Goal: Information Seeking & Learning: Learn about a topic

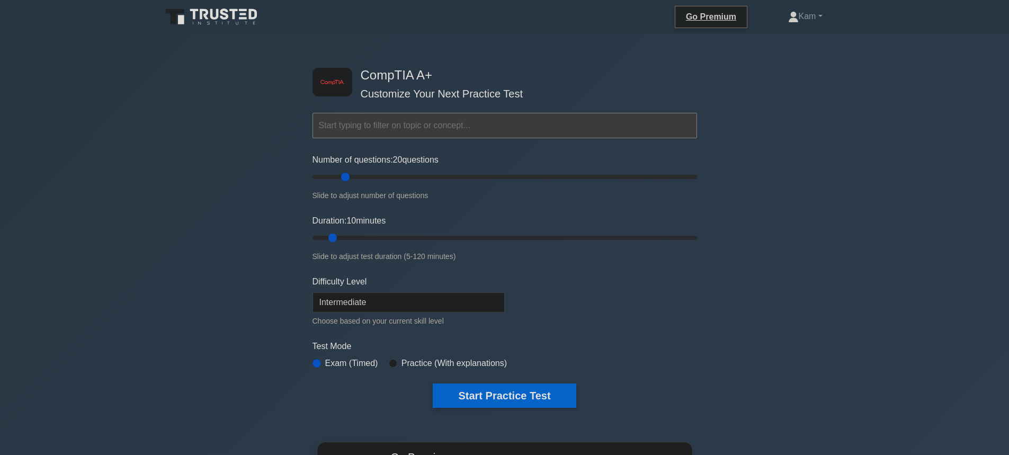
drag, startPoint x: 325, startPoint y: 176, endPoint x: 345, endPoint y: 178, distance: 20.2
type input "20"
click at [345, 178] on input "Number of questions: 20 questions" at bounding box center [504, 177] width 384 height 13
drag, startPoint x: 333, startPoint y: 237, endPoint x: 354, endPoint y: 239, distance: 21.8
click at [354, 239] on input "Duration: 15 minutes" at bounding box center [504, 237] width 384 height 13
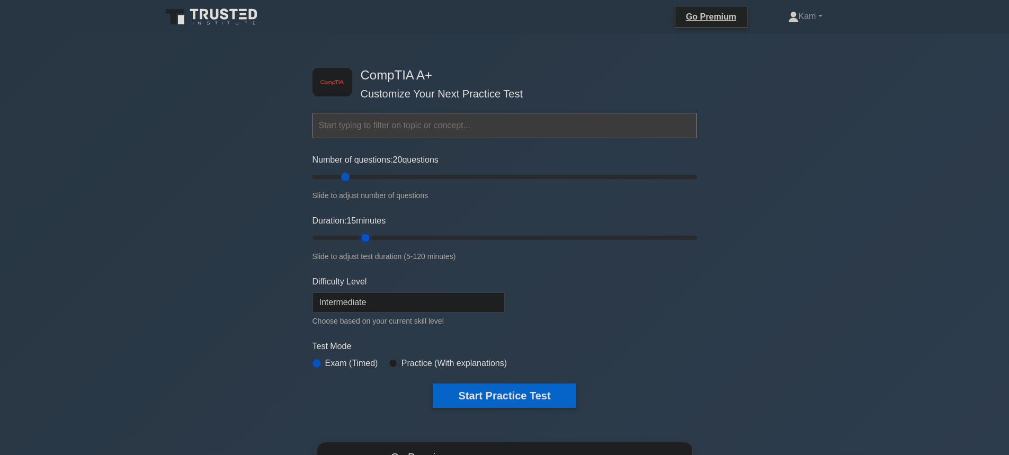
drag, startPoint x: 346, startPoint y: 232, endPoint x: 357, endPoint y: 232, distance: 11.1
type input "20"
click at [357, 232] on input "Duration: 15 minutes" at bounding box center [504, 237] width 384 height 13
click at [502, 394] on button "Start Practice Test" at bounding box center [504, 395] width 143 height 24
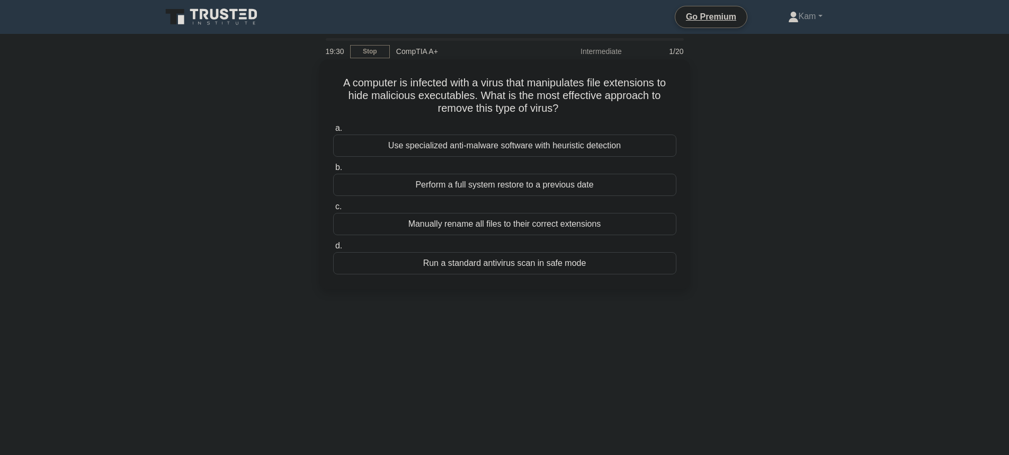
click at [601, 149] on div "Use specialized anti-malware software with heuristic detection" at bounding box center [504, 146] width 343 height 22
click at [333, 132] on input "a. Use specialized anti-malware software with heuristic detection" at bounding box center [333, 128] width 0 height 7
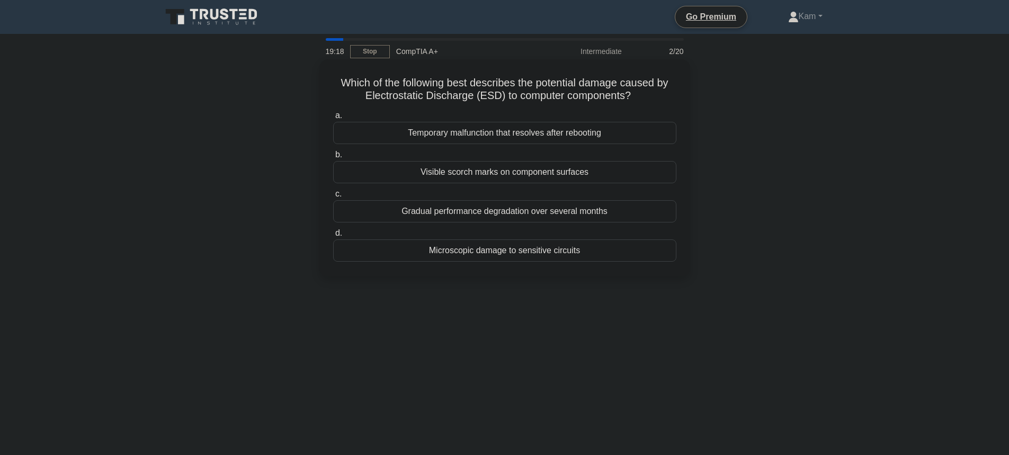
click at [382, 248] on div "Microscopic damage to sensitive circuits" at bounding box center [504, 250] width 343 height 22
click at [333, 237] on input "d. Microscopic damage to sensitive circuits" at bounding box center [333, 233] width 0 height 7
click at [513, 222] on div "High geometry throughput" at bounding box center [504, 211] width 343 height 22
click at [333, 198] on input "c. High geometry throughput" at bounding box center [333, 194] width 0 height 7
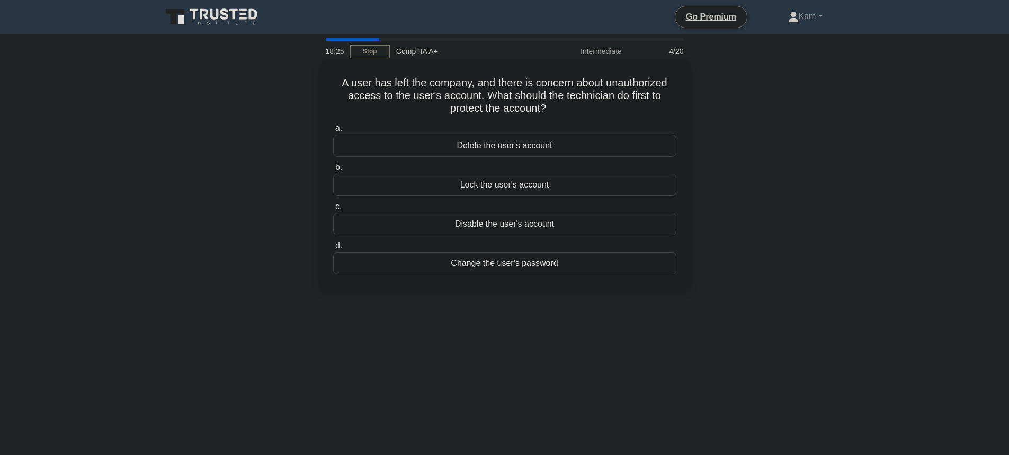
click at [508, 265] on div "Change the user's password" at bounding box center [504, 263] width 343 height 22
click at [333, 249] on input "d. Change the user's password" at bounding box center [333, 246] width 0 height 7
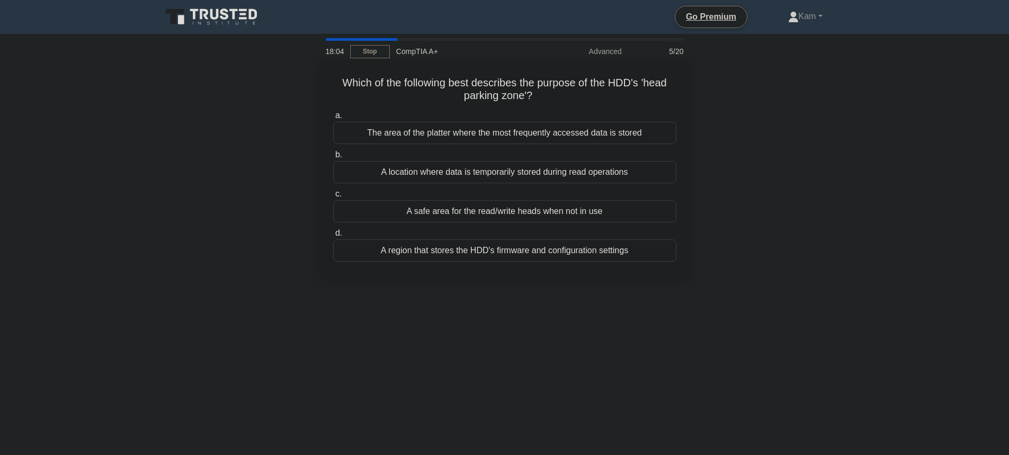
click at [547, 211] on div "A safe area for the read/write heads when not in use" at bounding box center [504, 211] width 343 height 22
click at [333, 198] on input "c. A safe area for the read/write heads when not in use" at bounding box center [333, 194] width 0 height 7
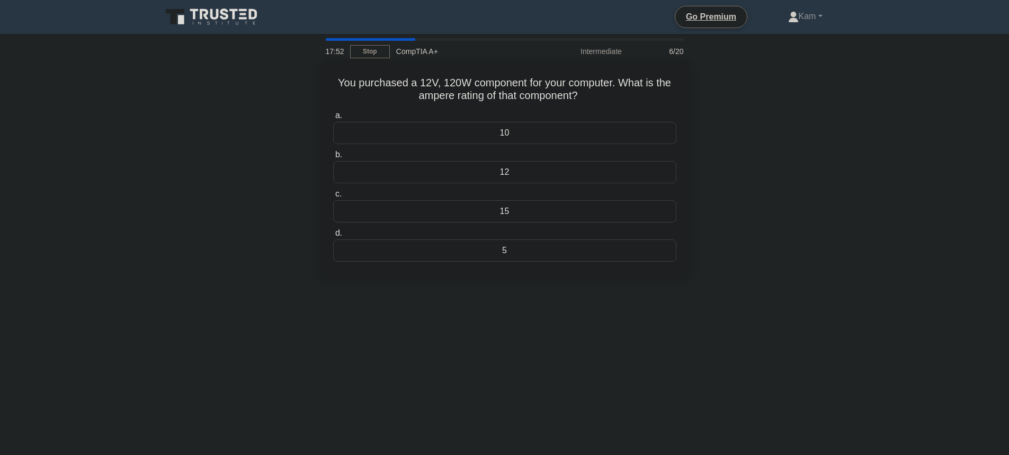
click at [509, 213] on div "15" at bounding box center [504, 211] width 343 height 22
click at [333, 198] on input "c. 15" at bounding box center [333, 194] width 0 height 7
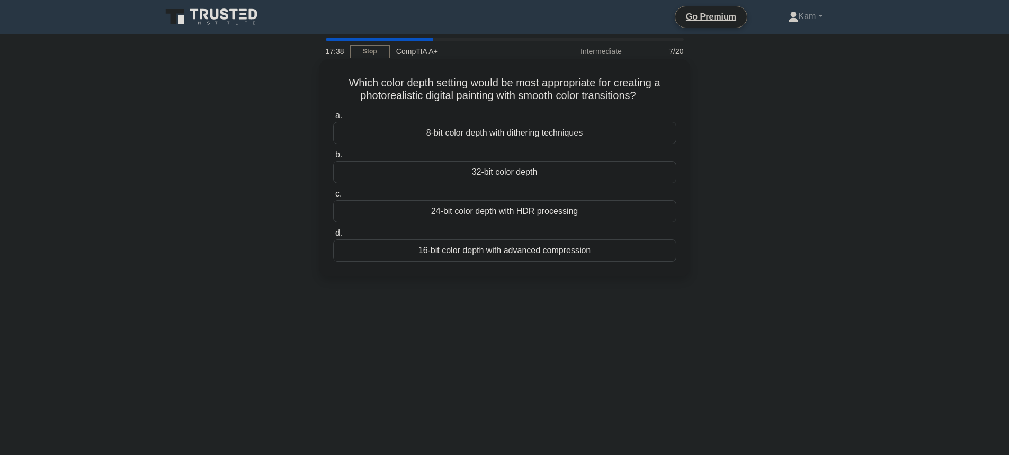
click at [591, 214] on div "24-bit color depth with HDR processing" at bounding box center [504, 211] width 343 height 22
click at [333, 198] on input "c. 24-bit color depth with HDR processing" at bounding box center [333, 194] width 0 height 7
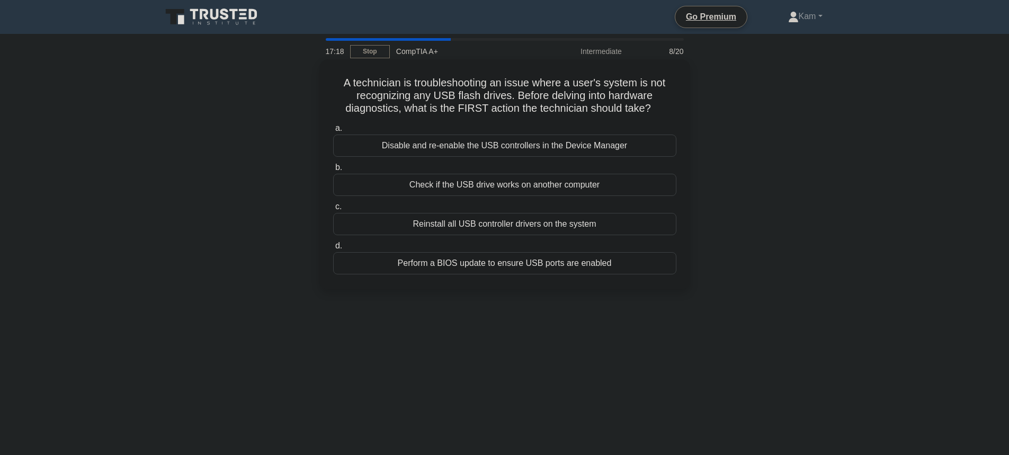
click at [522, 184] on div "Check if the USB drive works on another computer" at bounding box center [504, 185] width 343 height 22
click at [333, 171] on input "b. Check if the USB drive works on another computer" at bounding box center [333, 167] width 0 height 7
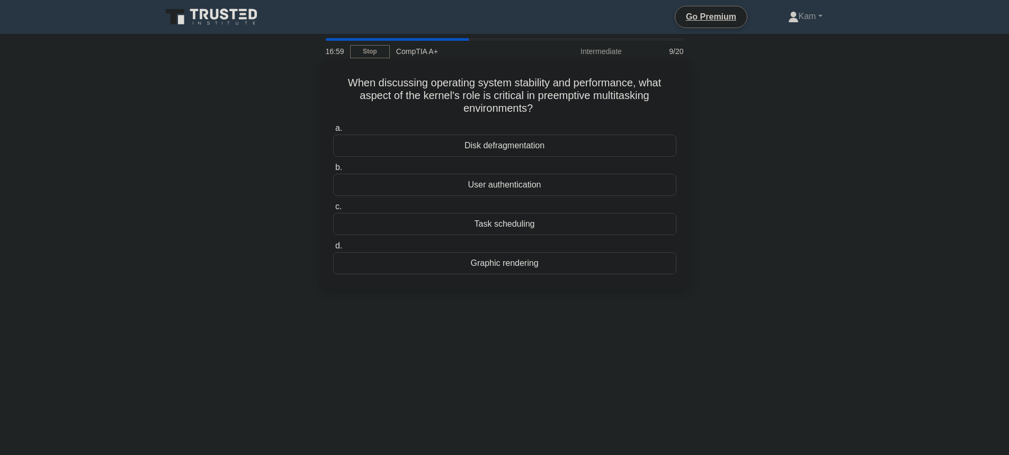
click at [504, 227] on div "Task scheduling" at bounding box center [504, 224] width 343 height 22
click at [333, 210] on input "c. Task scheduling" at bounding box center [333, 206] width 0 height 7
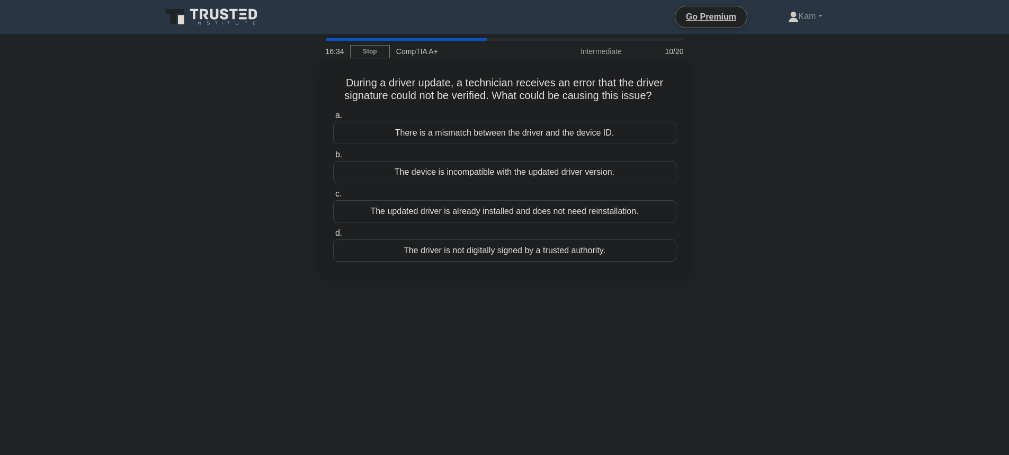
click at [364, 247] on div "The driver is not digitally signed by a trusted authority." at bounding box center [504, 250] width 343 height 22
click at [333, 237] on input "d. The driver is not digitally signed by a trusted authority." at bounding box center [333, 233] width 0 height 7
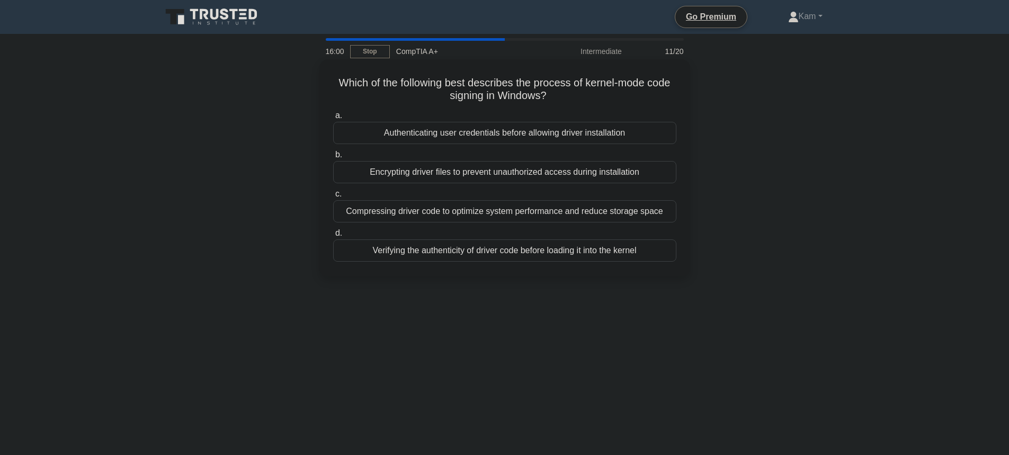
click at [551, 250] on div "Verifying the authenticity of driver code before loading it into the kernel" at bounding box center [504, 250] width 343 height 22
click at [333, 237] on input "d. Verifying the authenticity of driver code before loading it into the kernel" at bounding box center [333, 233] width 0 height 7
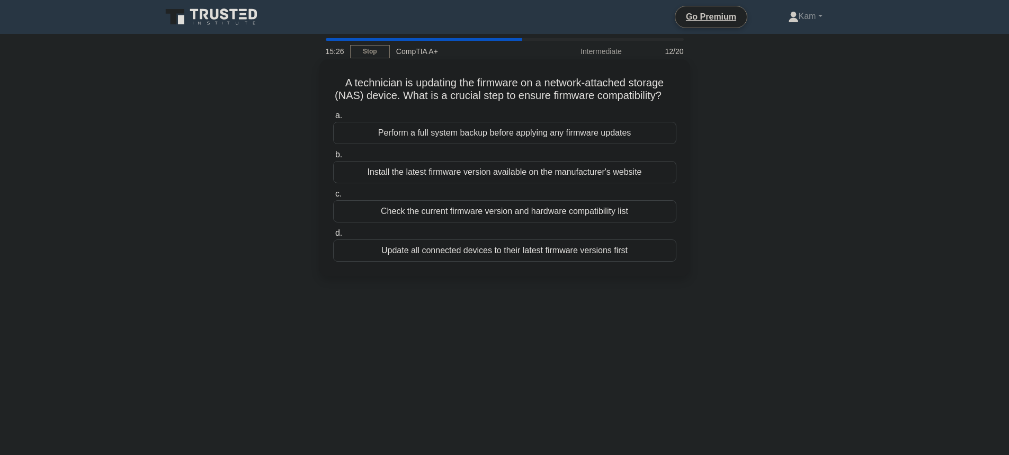
click at [550, 222] on div "Check the current firmware version and hardware compatibility list" at bounding box center [504, 211] width 343 height 22
click at [333, 198] on input "c. Check the current firmware version and hardware compatibility list" at bounding box center [333, 194] width 0 height 7
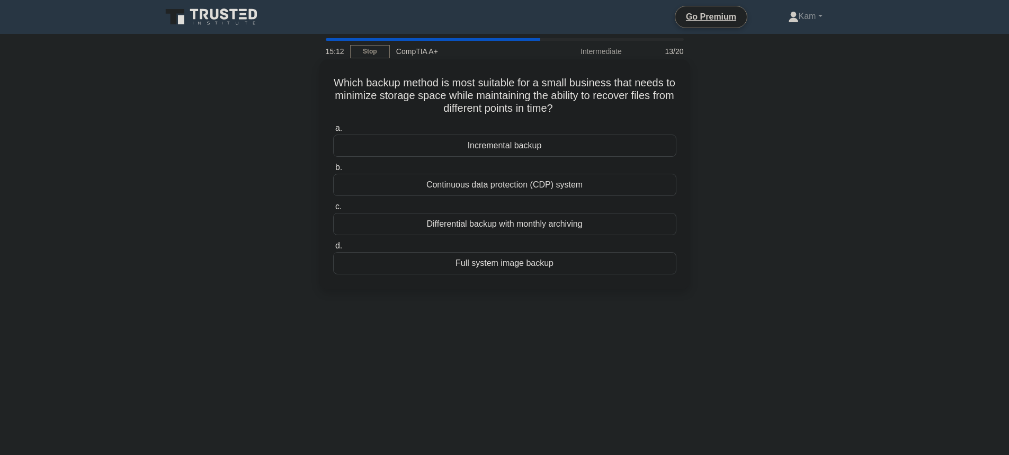
click at [561, 150] on div "Incremental backup" at bounding box center [504, 146] width 343 height 22
click at [333, 132] on input "a. Incremental backup" at bounding box center [333, 128] width 0 height 7
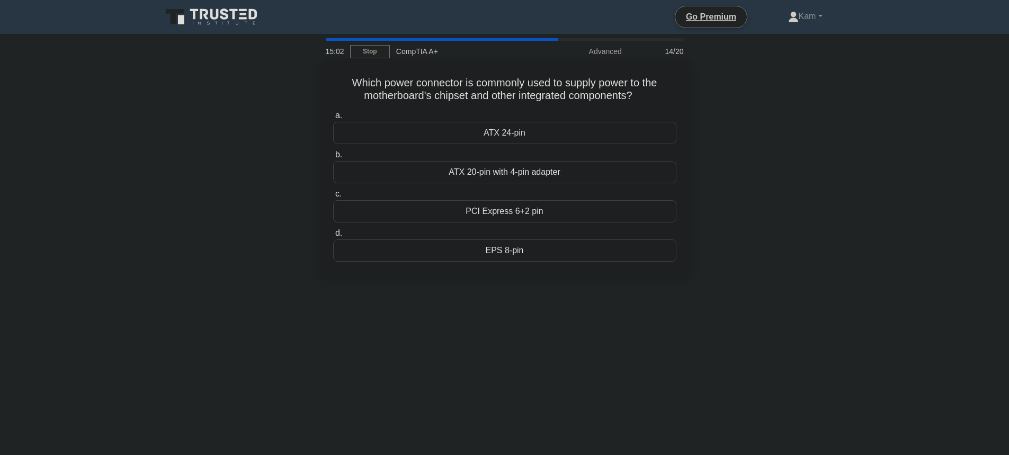
click at [468, 212] on div "PCI Express 6+2 pin" at bounding box center [504, 211] width 343 height 22
click at [333, 198] on input "c. PCI Express 6+2 pin" at bounding box center [333, 194] width 0 height 7
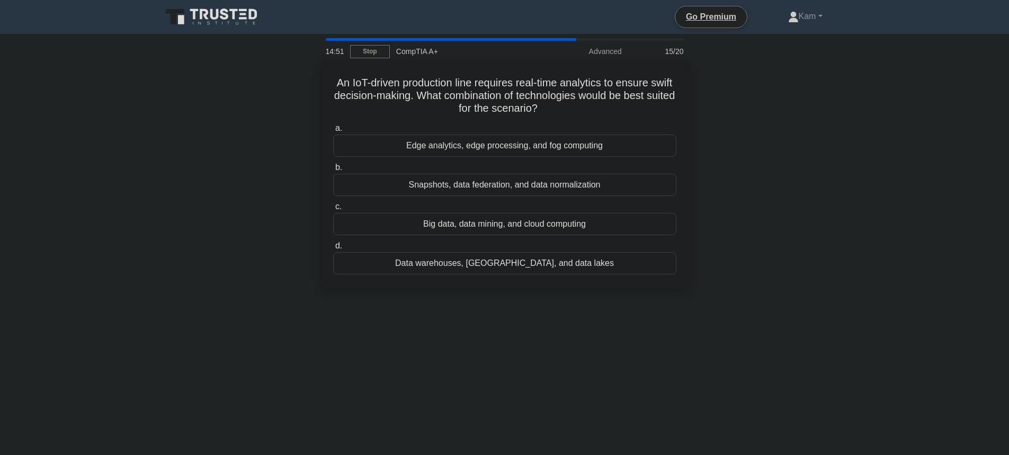
click at [379, 216] on div "Big data, data mining, and cloud computing" at bounding box center [504, 224] width 343 height 22
click at [333, 210] on input "c. Big data, data mining, and cloud computing" at bounding box center [333, 206] width 0 height 7
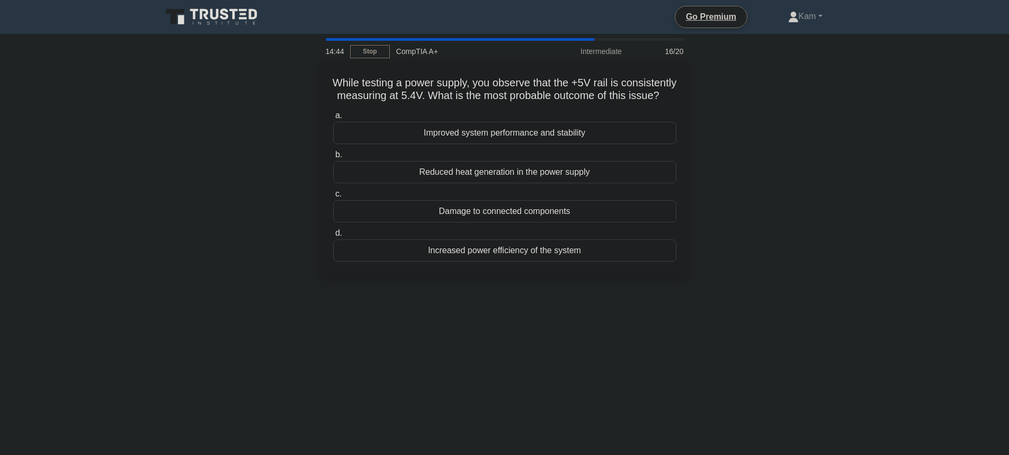
click at [486, 144] on div "Improved system performance and stability" at bounding box center [504, 133] width 343 height 22
click at [333, 119] on input "a. Improved system performance and stability" at bounding box center [333, 115] width 0 height 7
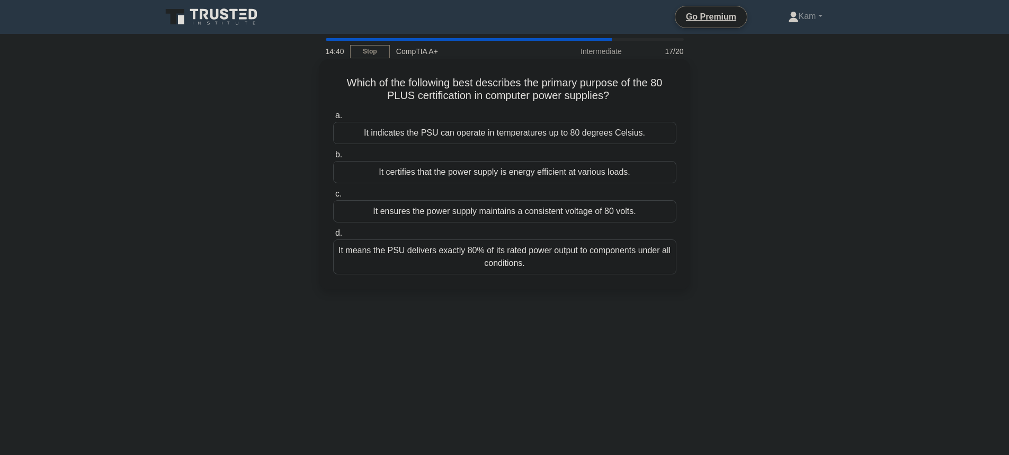
click at [431, 260] on div "It means the PSU delivers exactly 80% of its rated power output to components u…" at bounding box center [504, 256] width 343 height 35
click at [333, 237] on input "d. It means the PSU delivers exactly 80% of its rated power output to component…" at bounding box center [333, 233] width 0 height 7
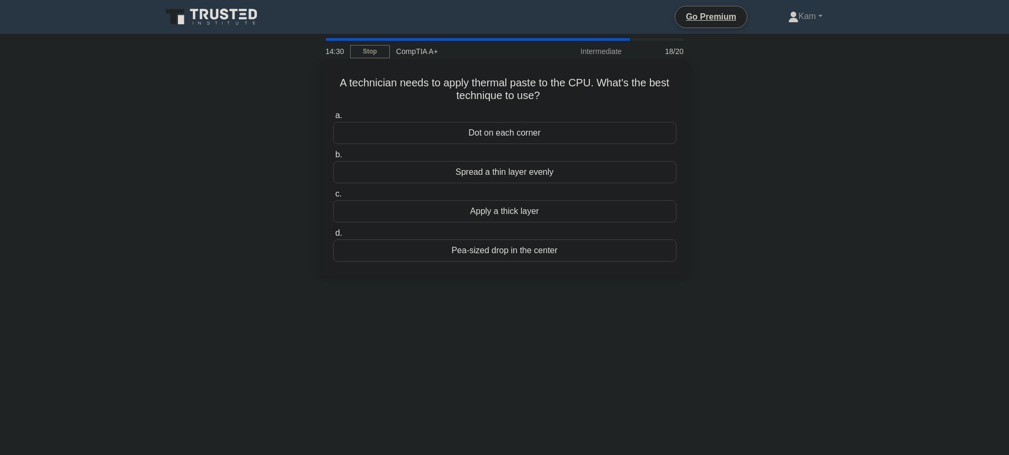
click at [533, 141] on div "Dot on each corner" at bounding box center [504, 133] width 343 height 22
click at [333, 119] on input "a. Dot on each corner" at bounding box center [333, 115] width 0 height 7
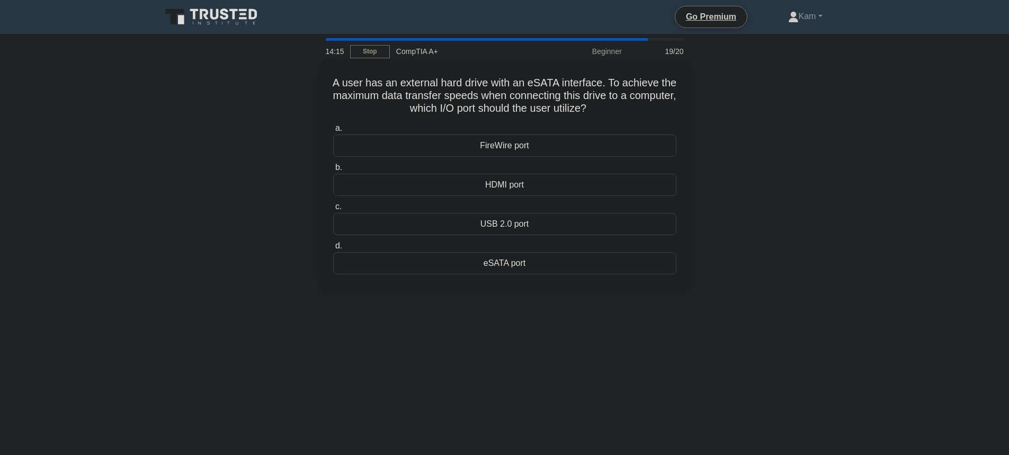
click at [505, 261] on div "eSATA port" at bounding box center [504, 263] width 343 height 22
click at [333, 249] on input "d. eSATA port" at bounding box center [333, 246] width 0 height 7
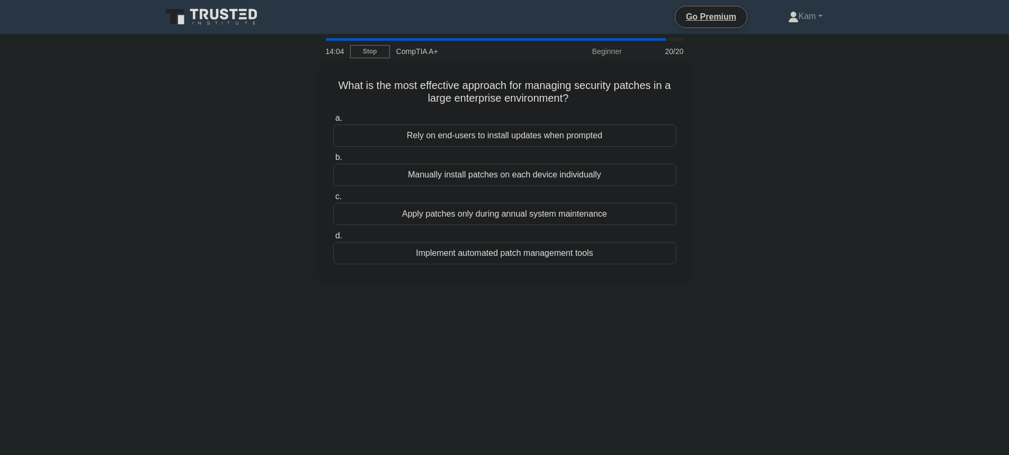
drag, startPoint x: 505, startPoint y: 195, endPoint x: 845, endPoint y: 182, distance: 340.8
click at [845, 182] on div "What is the most effective approach for managing security patches in a large en…" at bounding box center [504, 177] width 699 height 230
click at [544, 255] on div "Implement automated patch management tools" at bounding box center [504, 250] width 343 height 22
click at [333, 237] on input "d. Implement automated patch management tools" at bounding box center [333, 233] width 0 height 7
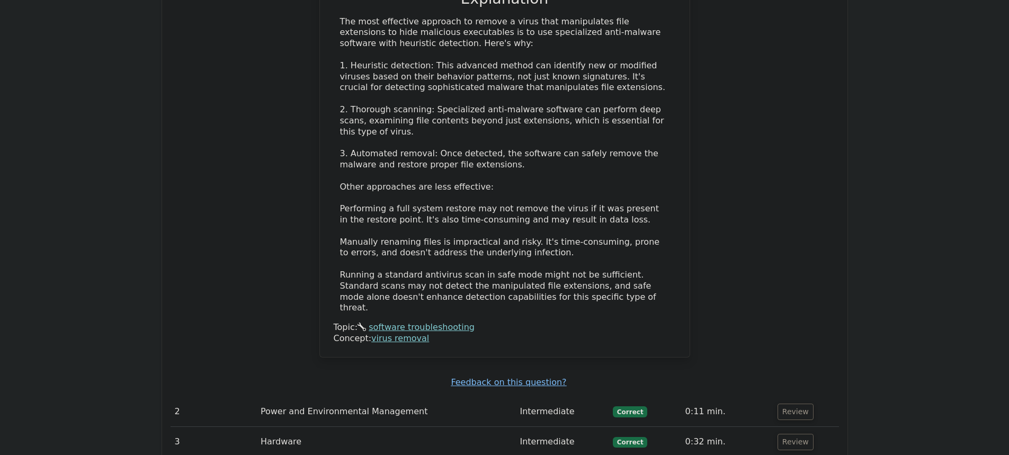
scroll to position [1586, 0]
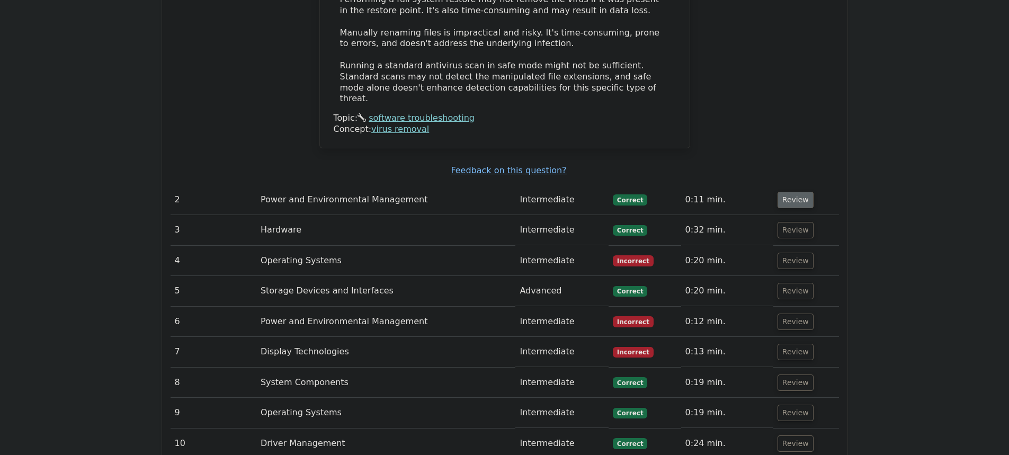
click at [793, 192] on button "Review" at bounding box center [795, 200] width 36 height 16
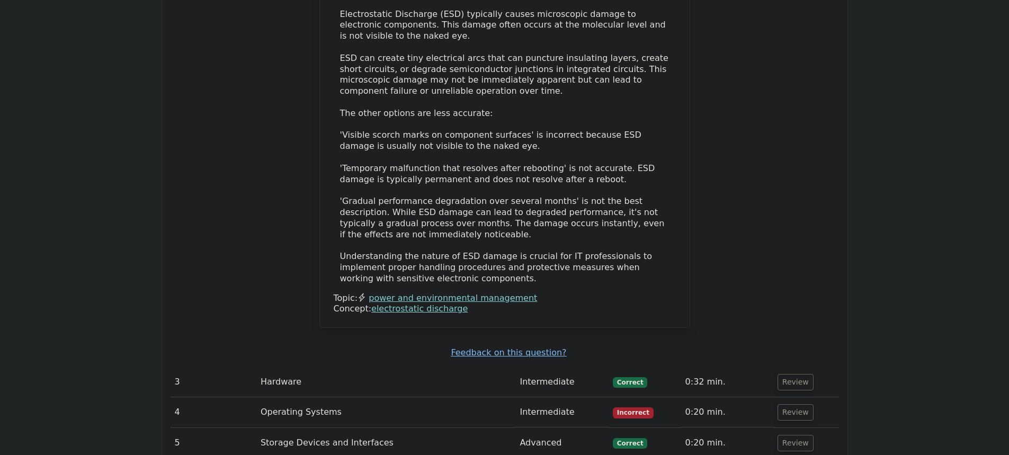
scroll to position [2222, 0]
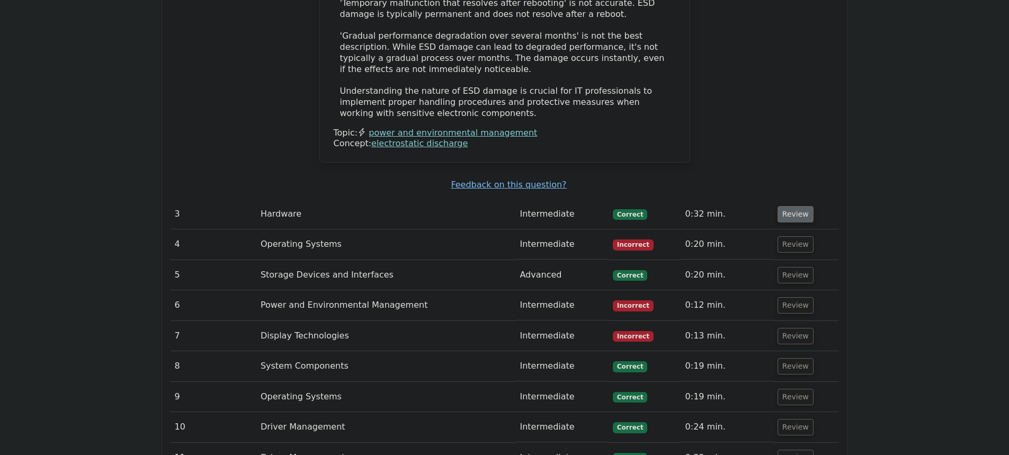
click at [790, 206] on button "Review" at bounding box center [795, 214] width 36 height 16
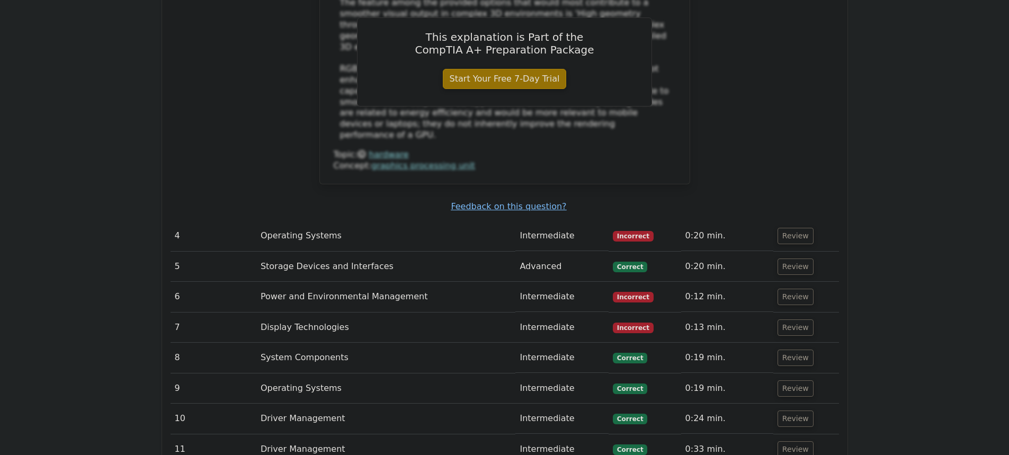
scroll to position [2698, 0]
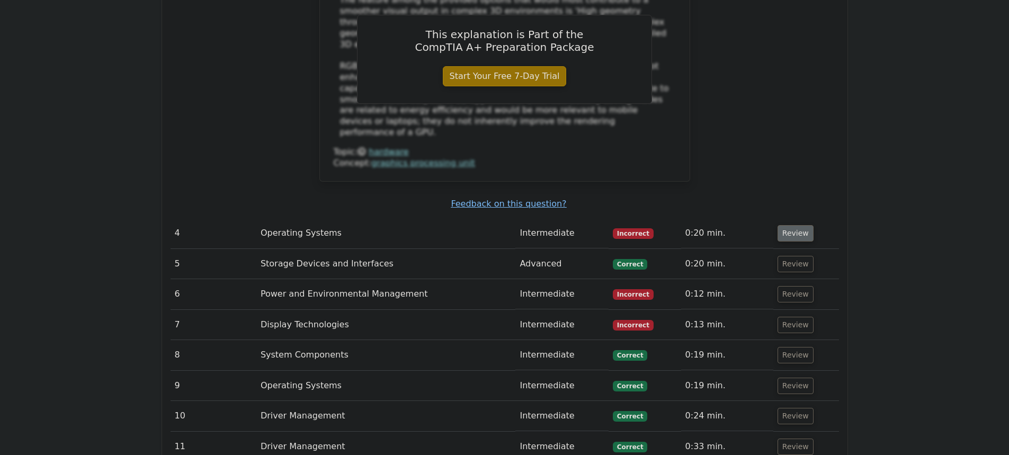
click at [777, 225] on button "Review" at bounding box center [795, 233] width 36 height 16
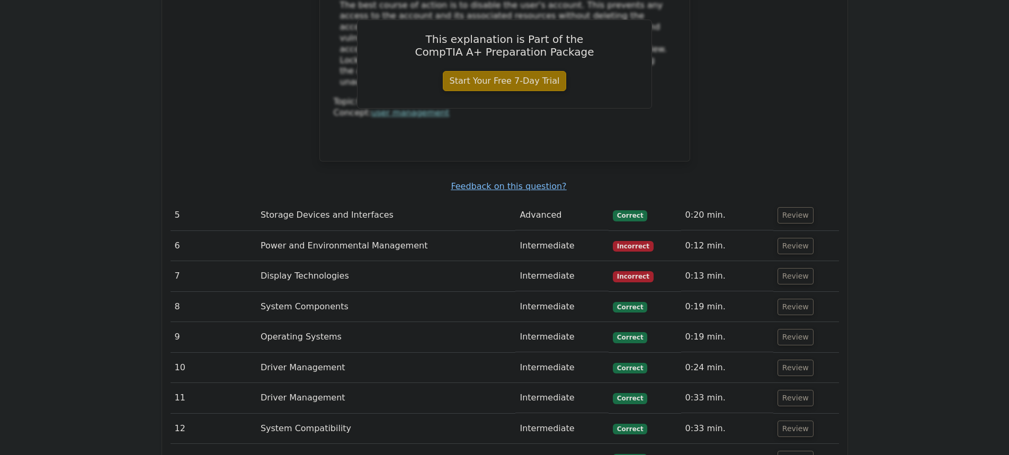
scroll to position [3228, 0]
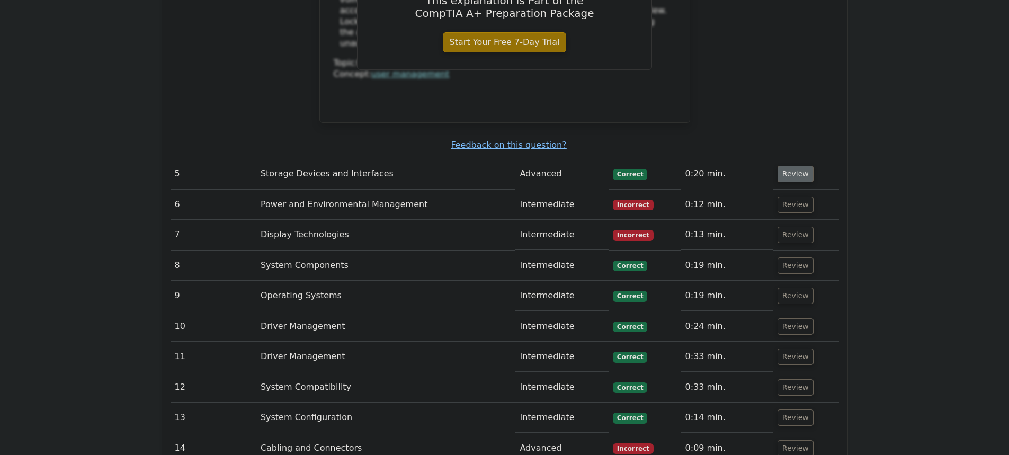
click at [785, 166] on button "Review" at bounding box center [795, 174] width 36 height 16
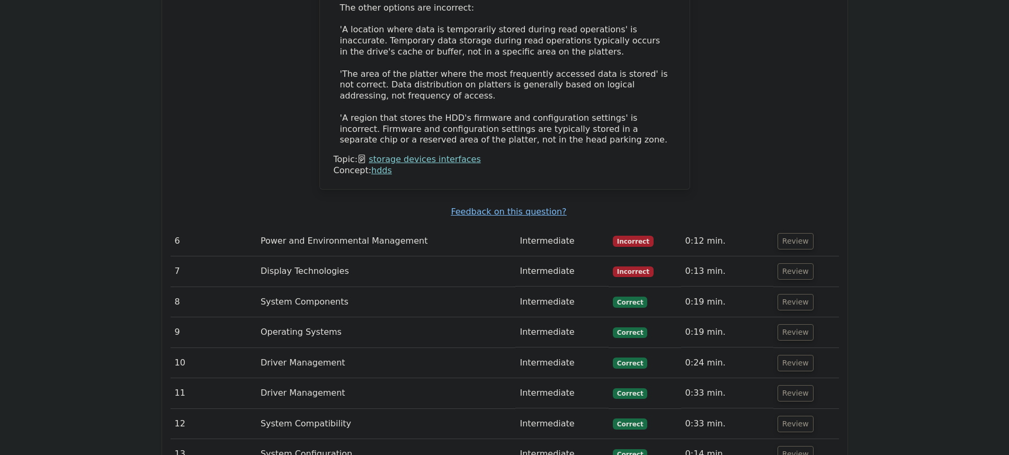
scroll to position [3810, 0]
click at [780, 232] on button "Review" at bounding box center [795, 240] width 36 height 16
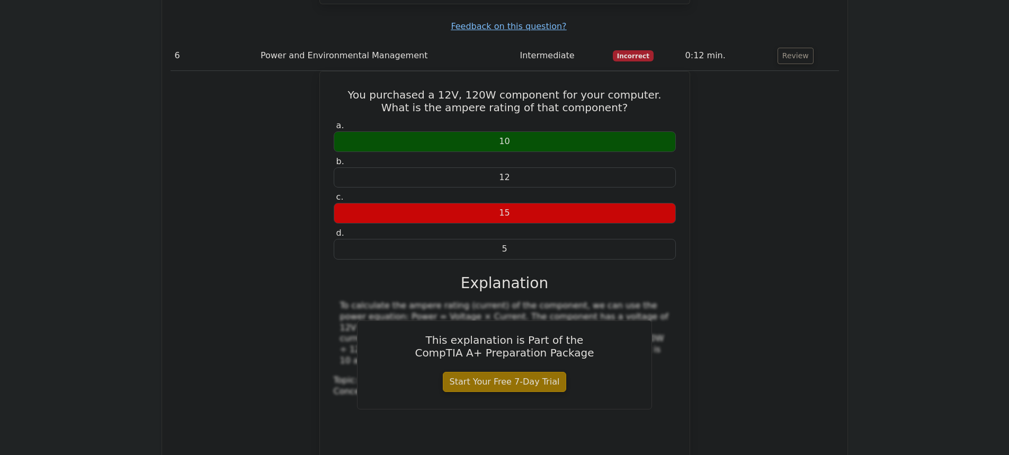
scroll to position [4181, 0]
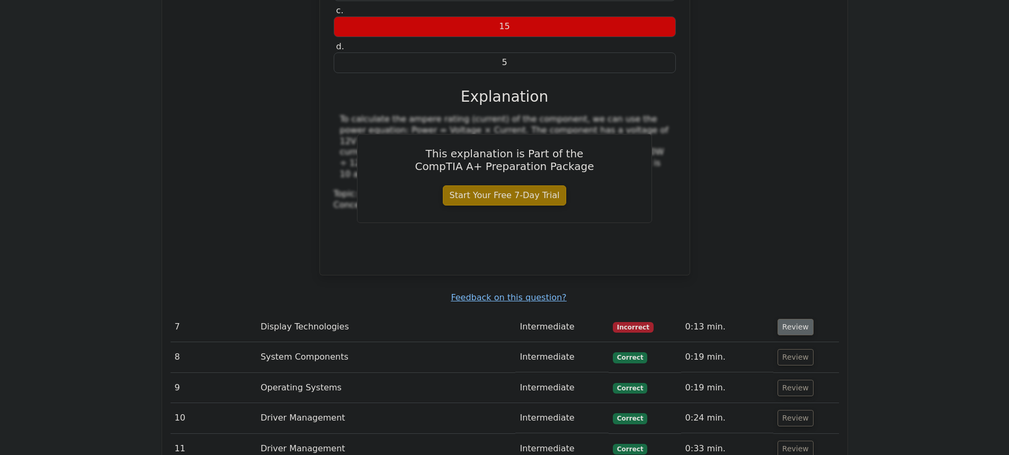
click at [795, 319] on button "Review" at bounding box center [795, 327] width 36 height 16
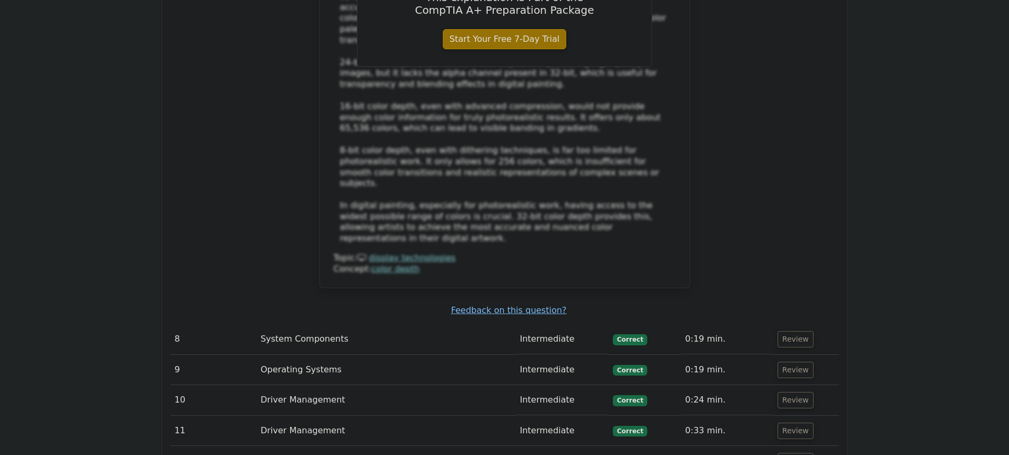
scroll to position [4816, 0]
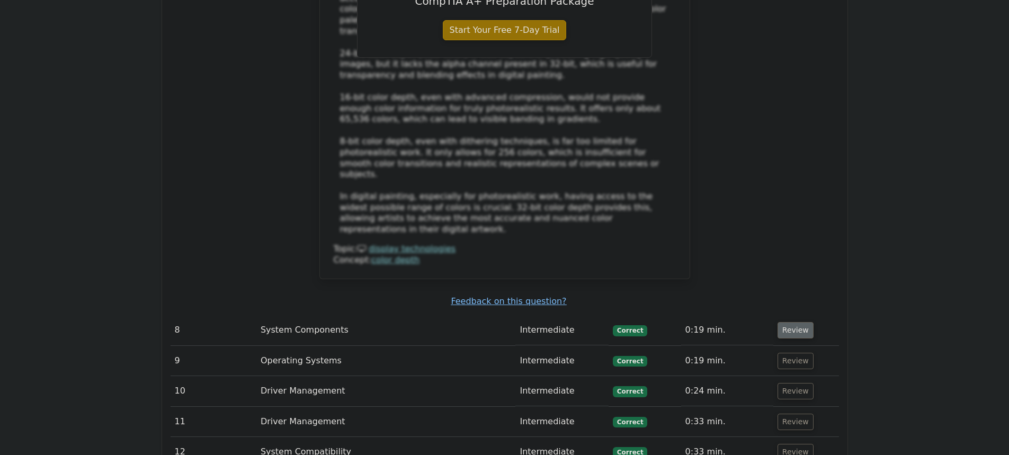
click at [785, 322] on button "Review" at bounding box center [795, 330] width 36 height 16
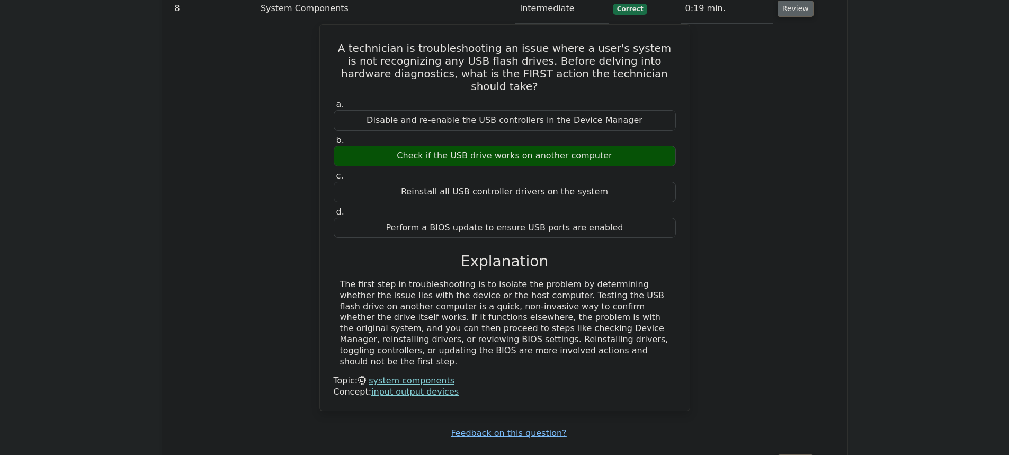
scroll to position [5346, 0]
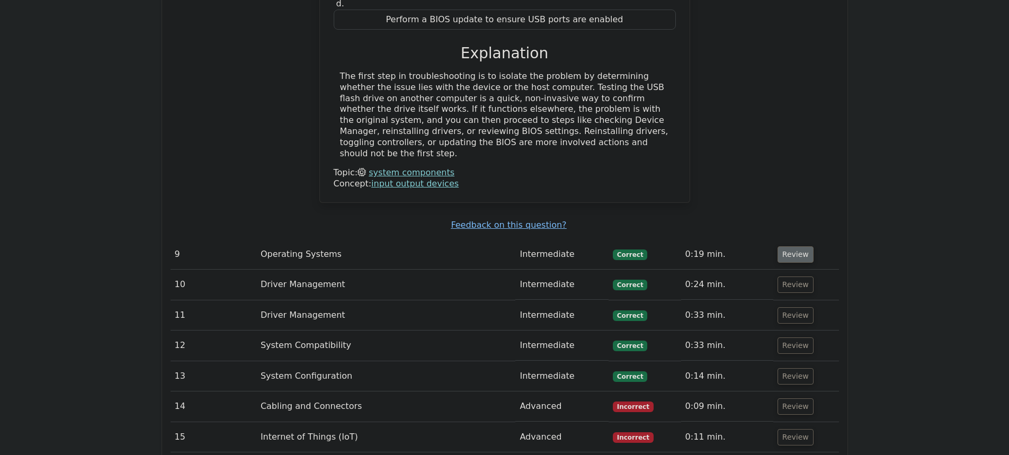
click at [796, 246] on button "Review" at bounding box center [795, 254] width 36 height 16
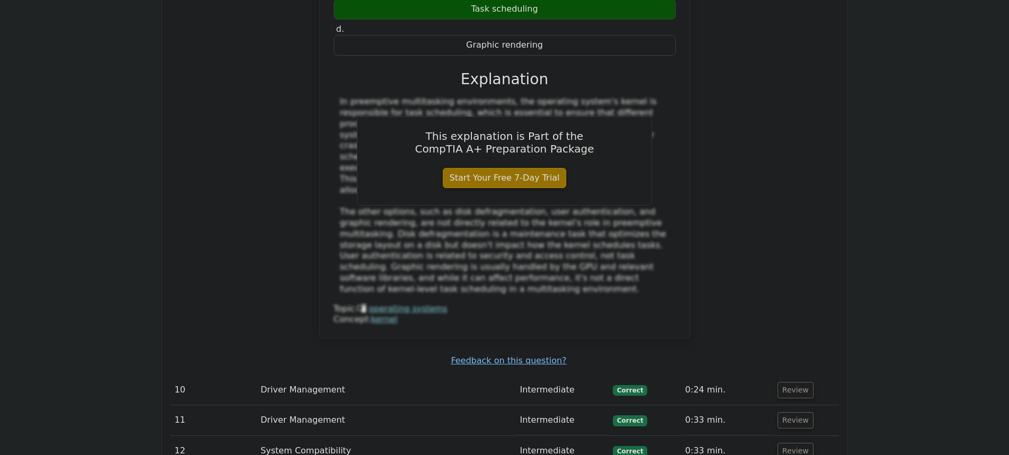
scroll to position [5823, 0]
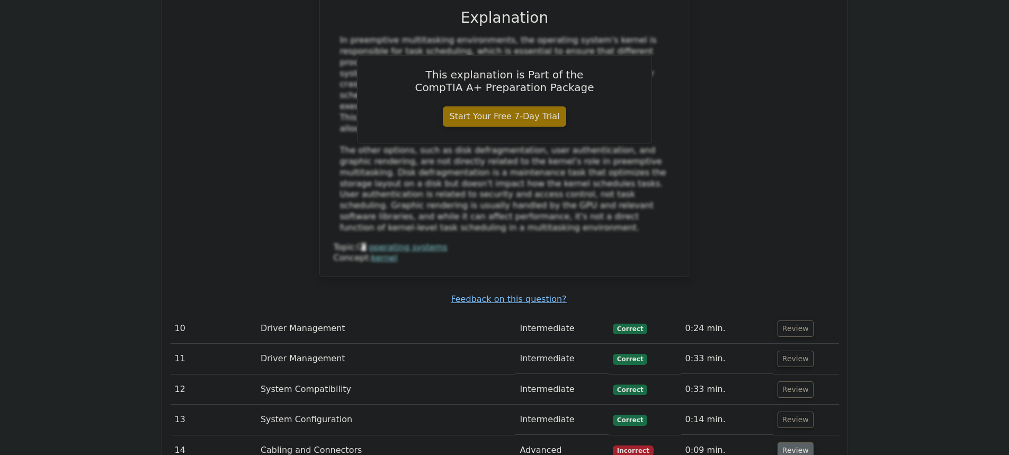
click at [789, 442] on button "Review" at bounding box center [795, 450] width 36 height 16
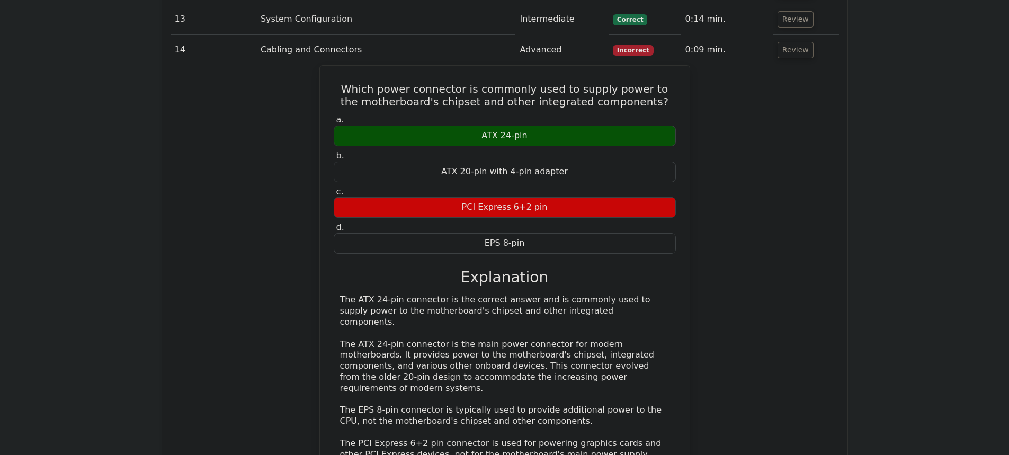
scroll to position [6246, 0]
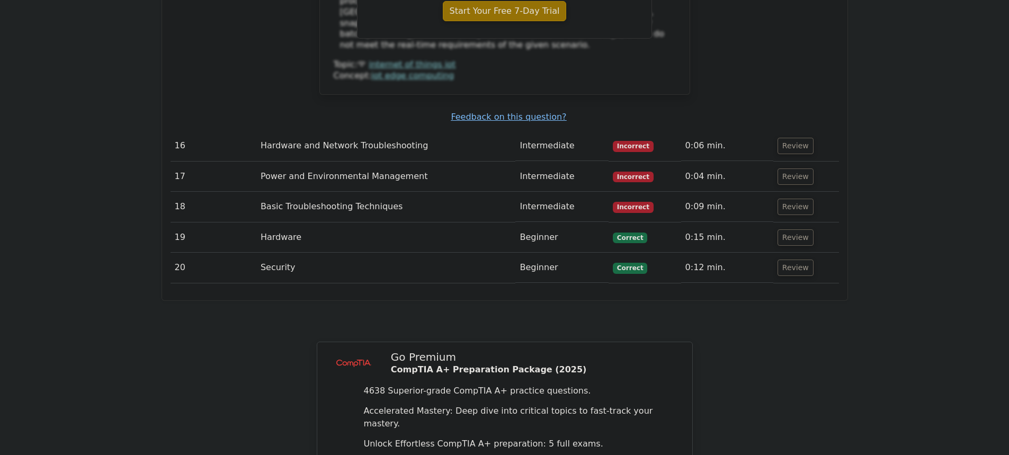
scroll to position [7269, 0]
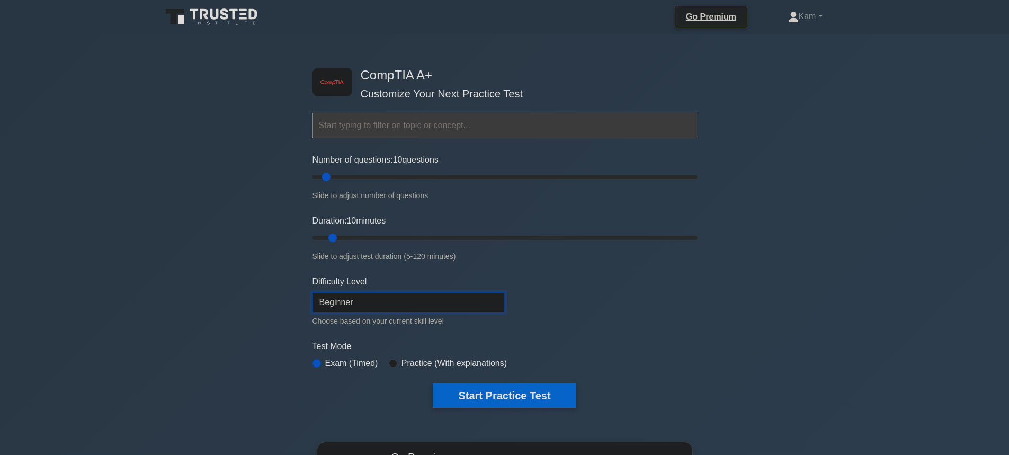
click at [424, 300] on select "Beginner Intermediate Expert" at bounding box center [408, 302] width 192 height 20
select select "intermediate"
click at [312, 292] on select "Beginner Intermediate Expert" at bounding box center [408, 302] width 192 height 20
click at [396, 357] on div "Practice (With explanations)" at bounding box center [448, 363] width 118 height 13
click at [391, 360] on input "radio" at bounding box center [393, 363] width 8 height 8
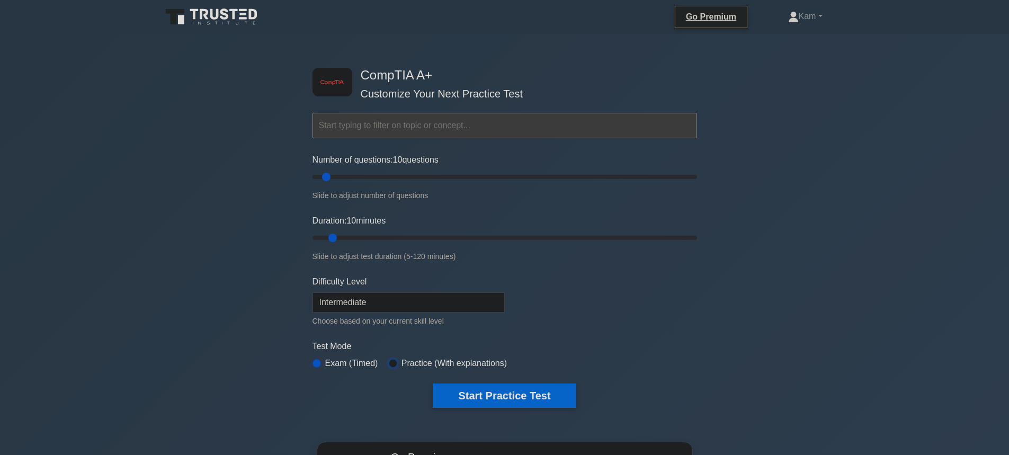
radio input "true"
click at [317, 363] on input "radio" at bounding box center [316, 363] width 8 height 8
radio input "true"
click at [475, 396] on button "Start Practice Test" at bounding box center [504, 395] width 143 height 24
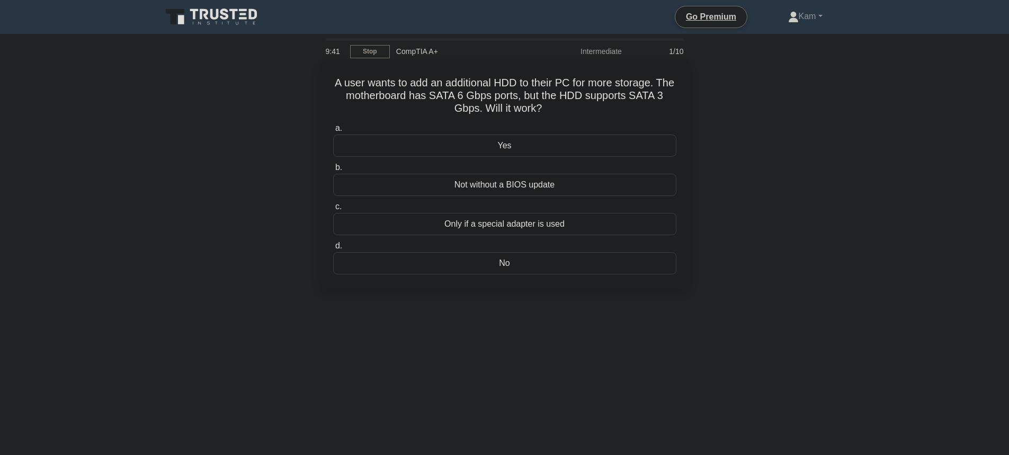
click at [497, 265] on div "No" at bounding box center [504, 263] width 343 height 22
click at [333, 249] on input "d. No" at bounding box center [333, 246] width 0 height 7
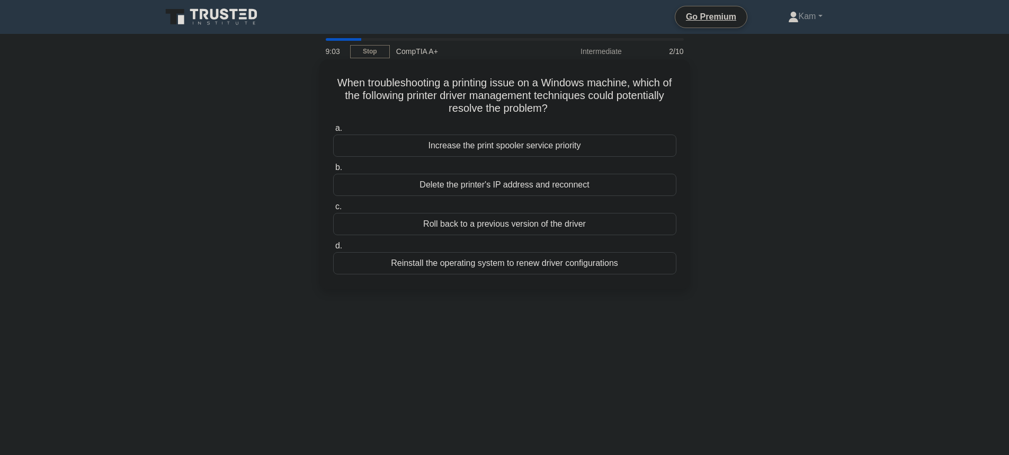
click at [374, 222] on div "Roll back to a previous version of the driver" at bounding box center [504, 224] width 343 height 22
click at [333, 210] on input "c. Roll back to a previous version of the driver" at bounding box center [333, 206] width 0 height 7
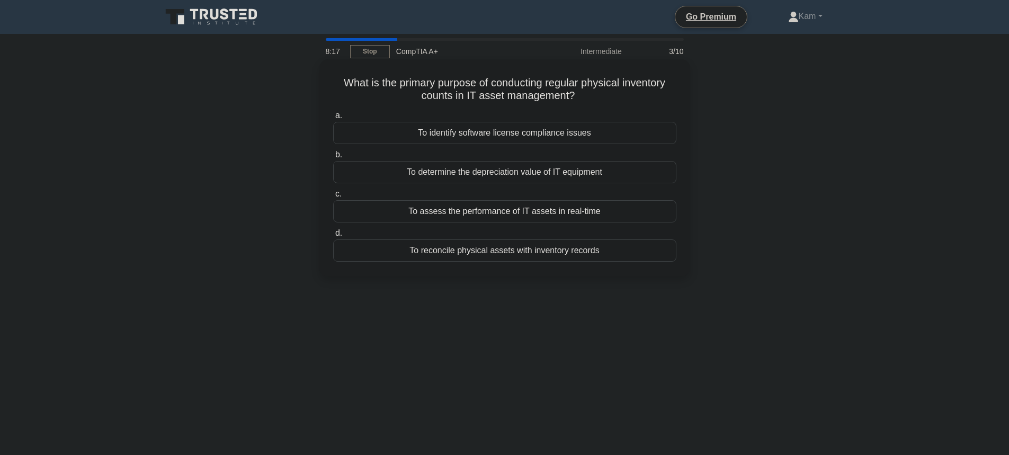
click at [617, 167] on div "To determine the depreciation value of IT equipment" at bounding box center [504, 172] width 343 height 22
click at [333, 158] on input "b. To determine the depreciation value of IT equipment" at bounding box center [333, 154] width 0 height 7
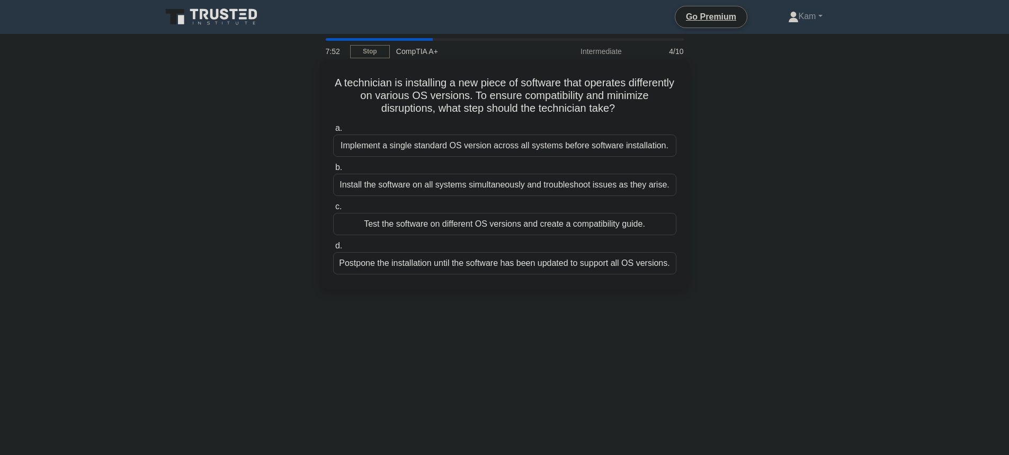
click at [526, 225] on div "Test the software on different OS versions and create a compatibility guide." at bounding box center [504, 224] width 343 height 22
click at [333, 210] on input "c. Test the software on different OS versions and create a compatibility guide." at bounding box center [333, 206] width 0 height 7
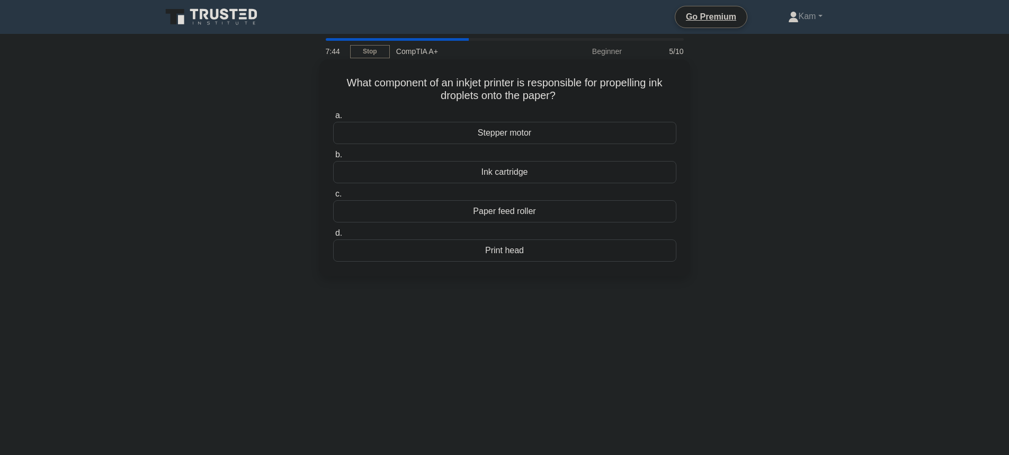
click at [495, 253] on div "Print head" at bounding box center [504, 250] width 343 height 22
click at [333, 237] on input "d. Print head" at bounding box center [333, 233] width 0 height 7
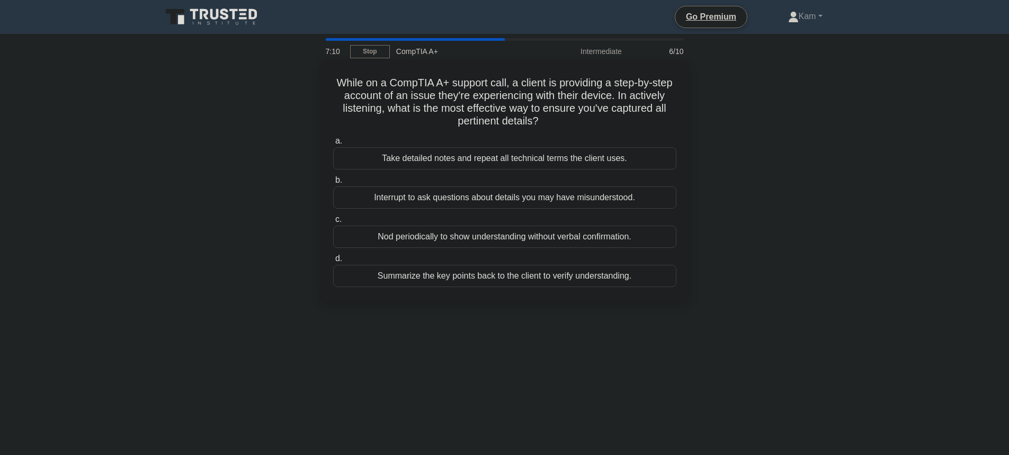
click at [508, 160] on div "Take detailed notes and repeat all technical terms the client uses." at bounding box center [504, 158] width 343 height 22
click at [333, 145] on input "a. Take detailed notes and repeat all technical terms the client uses." at bounding box center [333, 141] width 0 height 7
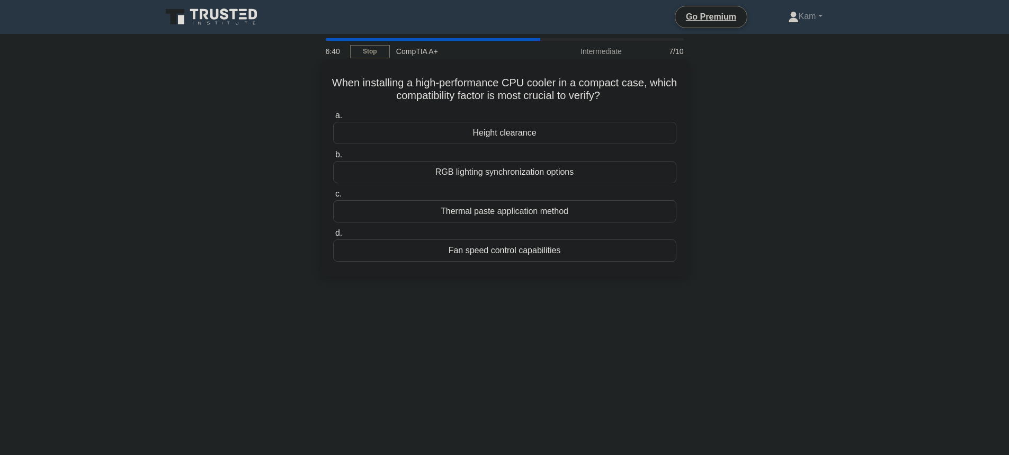
click at [465, 213] on div "Thermal paste application method" at bounding box center [504, 211] width 343 height 22
click at [333, 198] on input "c. Thermal paste application method" at bounding box center [333, 194] width 0 height 7
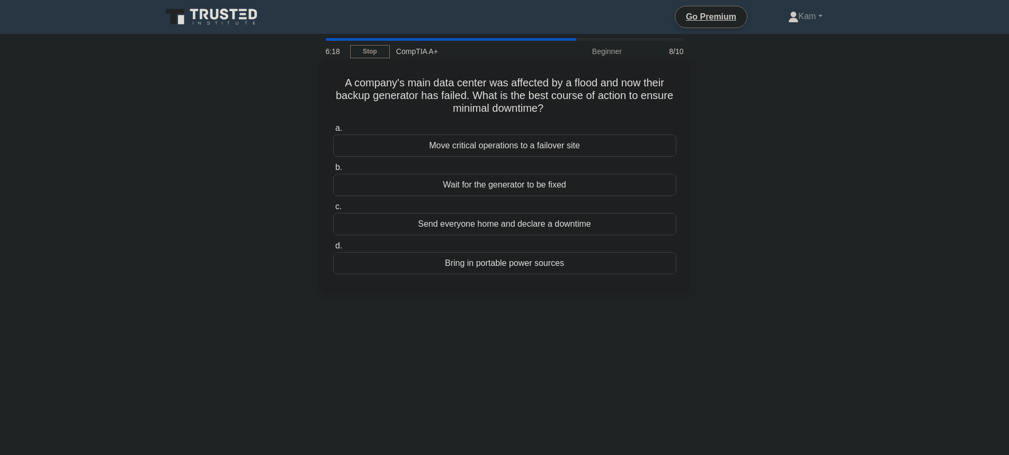
click at [552, 147] on div "Move critical operations to a failover site" at bounding box center [504, 146] width 343 height 22
click at [333, 132] on input "a. Move critical operations to a failover site" at bounding box center [333, 128] width 0 height 7
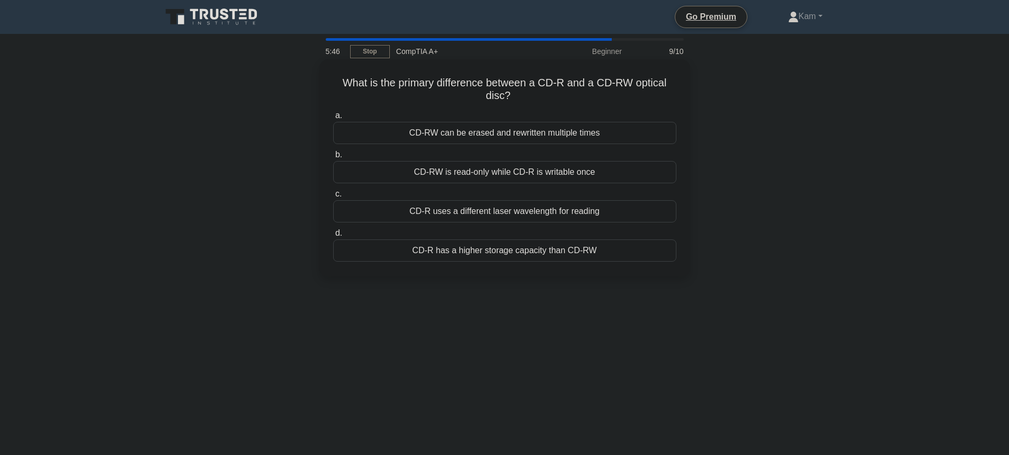
click at [535, 132] on div "CD-RW can be erased and rewritten multiple times" at bounding box center [504, 133] width 343 height 22
click at [333, 119] on input "a. CD-RW can be erased and rewritten multiple times" at bounding box center [333, 115] width 0 height 7
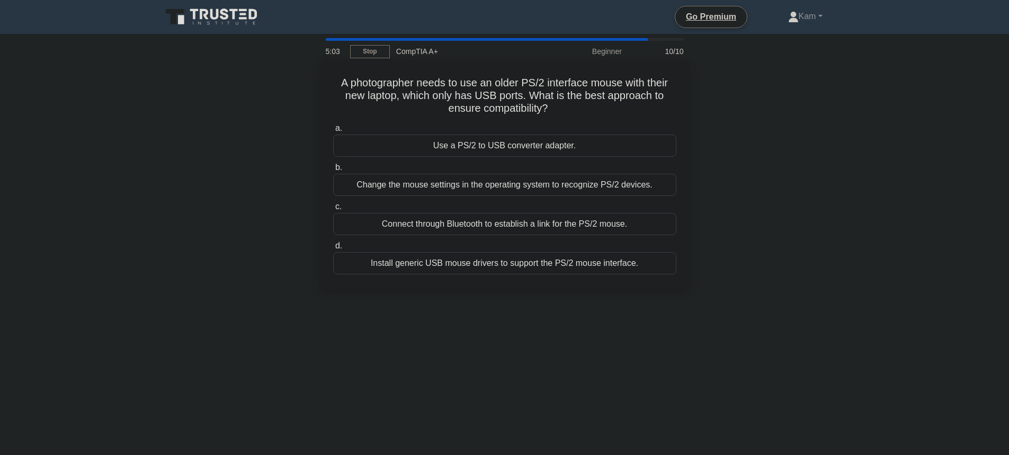
click at [622, 264] on div "Install generic USB mouse drivers to support the PS/2 mouse interface." at bounding box center [504, 263] width 343 height 22
click at [333, 249] on input "d. Install generic USB mouse drivers to support the PS/2 mouse interface." at bounding box center [333, 246] width 0 height 7
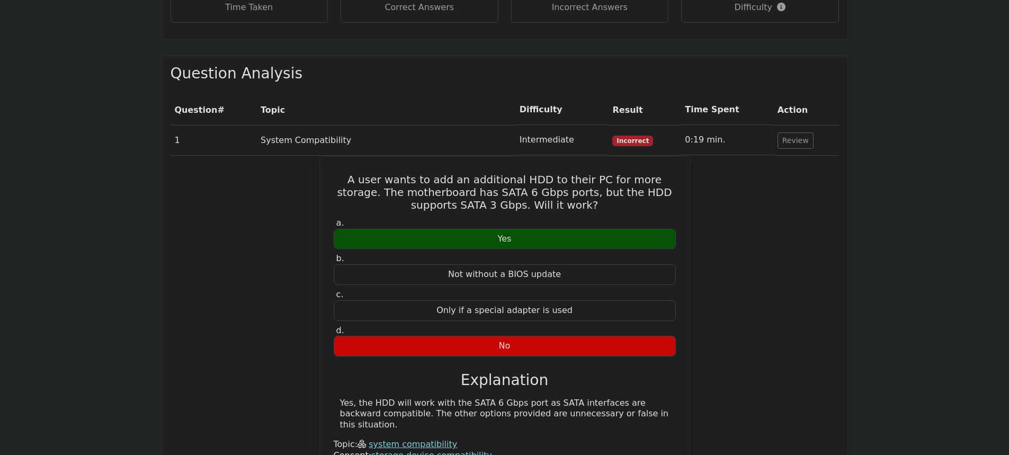
scroll to position [741, 0]
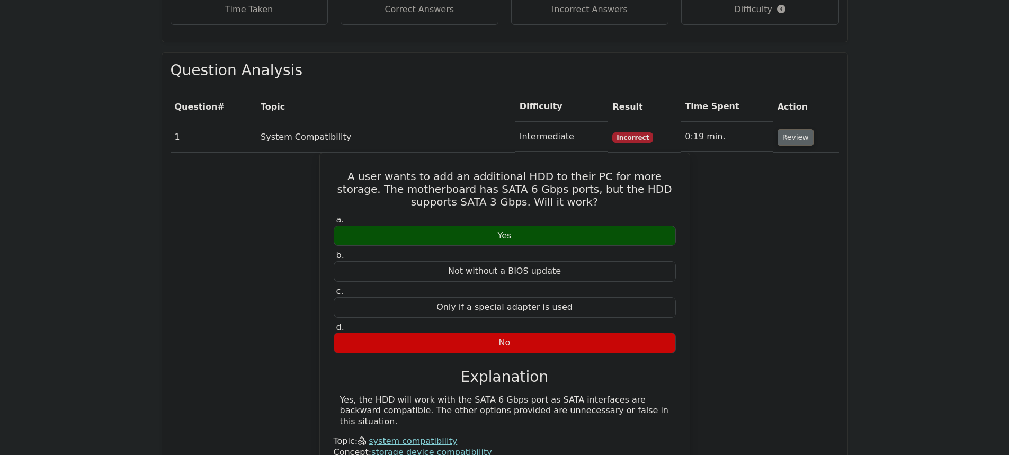
click at [802, 129] on button "Review" at bounding box center [795, 137] width 36 height 16
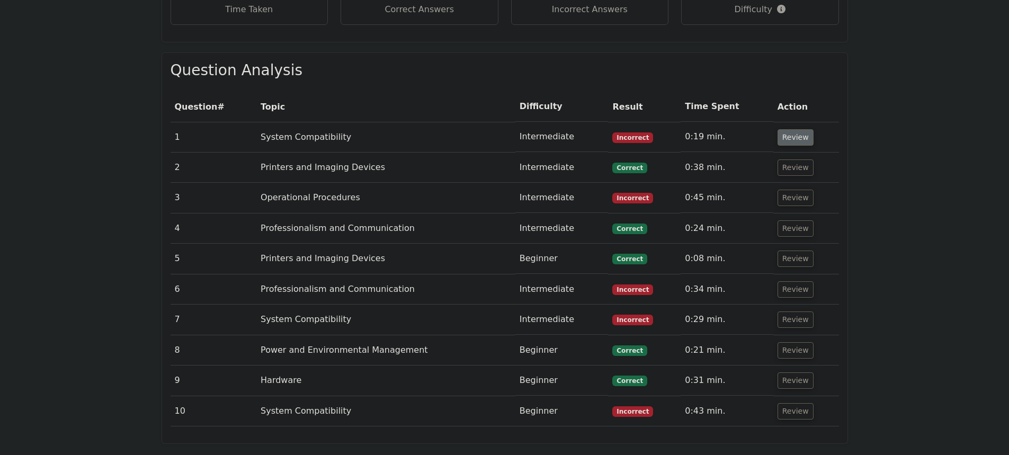
click at [782, 129] on button "Review" at bounding box center [795, 137] width 36 height 16
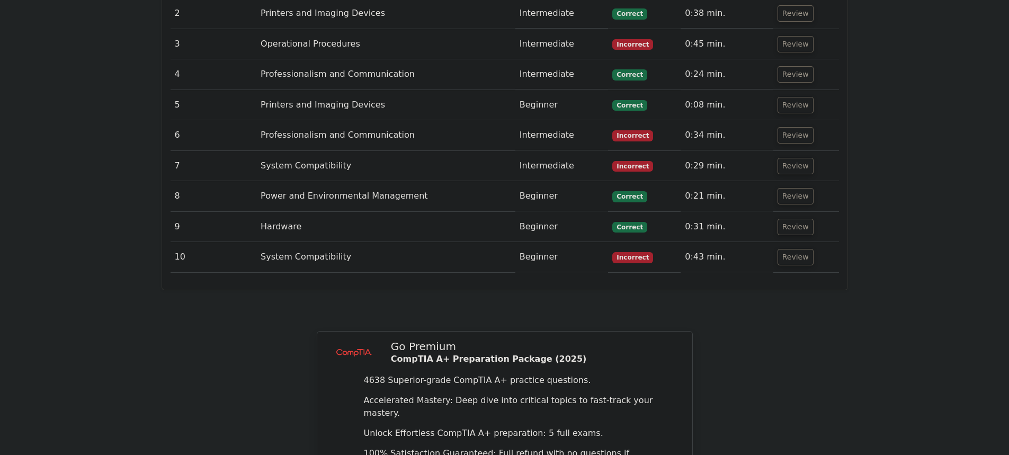
scroll to position [1248, 0]
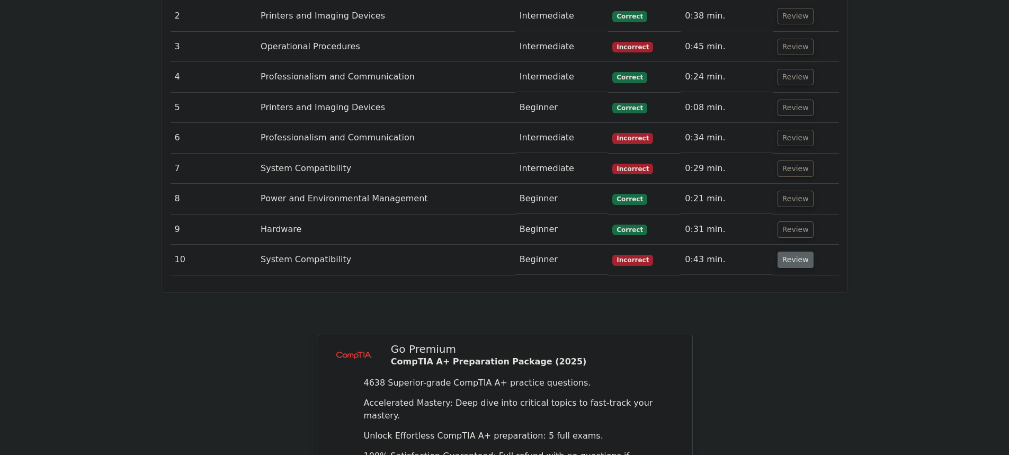
click at [784, 252] on button "Review" at bounding box center [795, 260] width 36 height 16
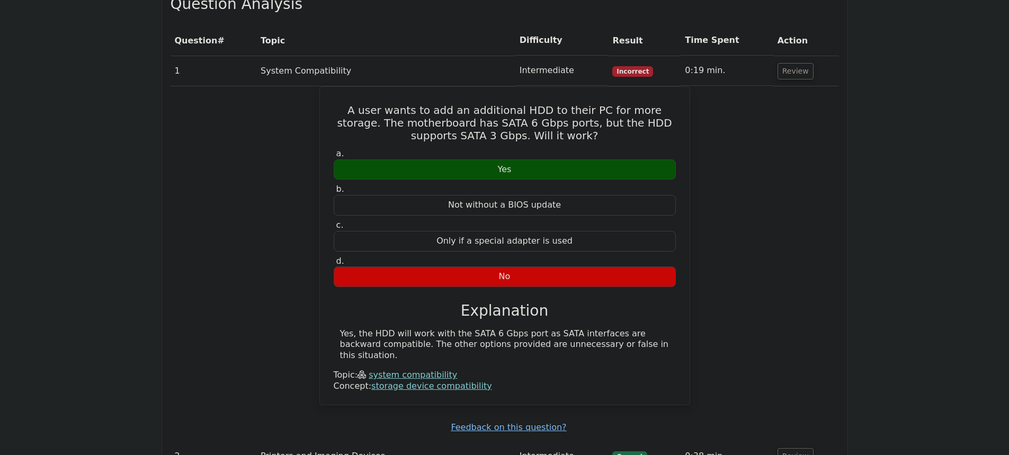
scroll to position [983, 0]
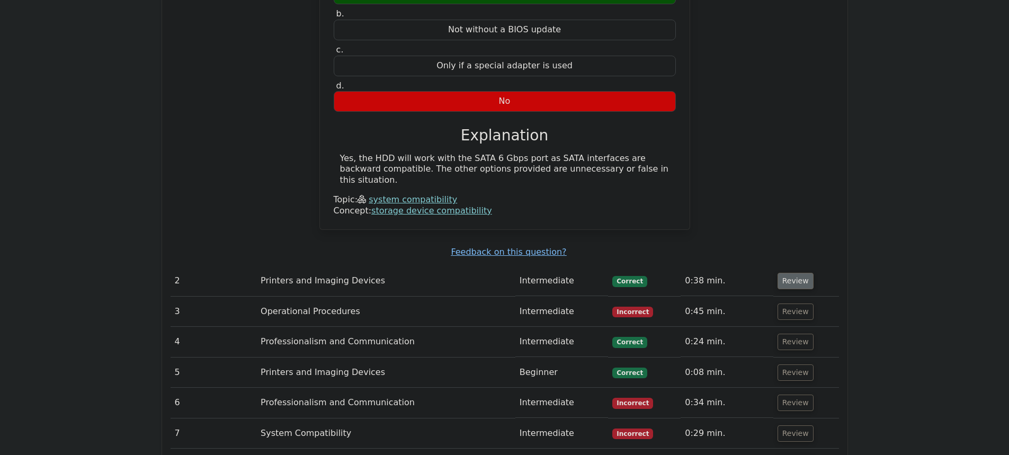
click at [777, 273] on button "Review" at bounding box center [795, 281] width 36 height 16
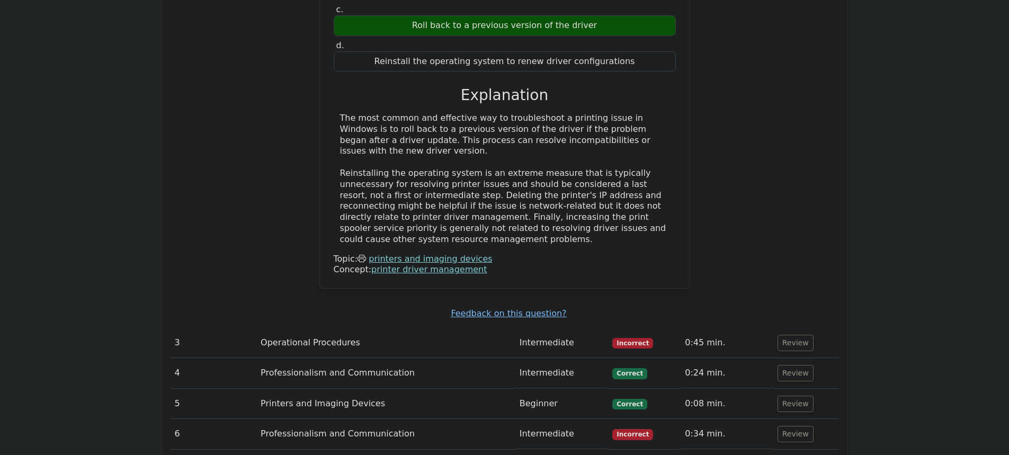
scroll to position [1407, 0]
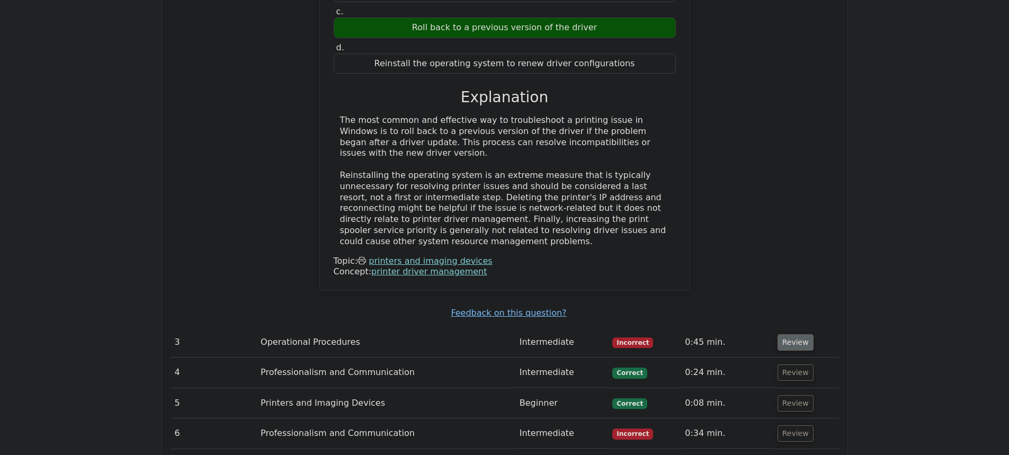
click at [786, 334] on button "Review" at bounding box center [795, 342] width 36 height 16
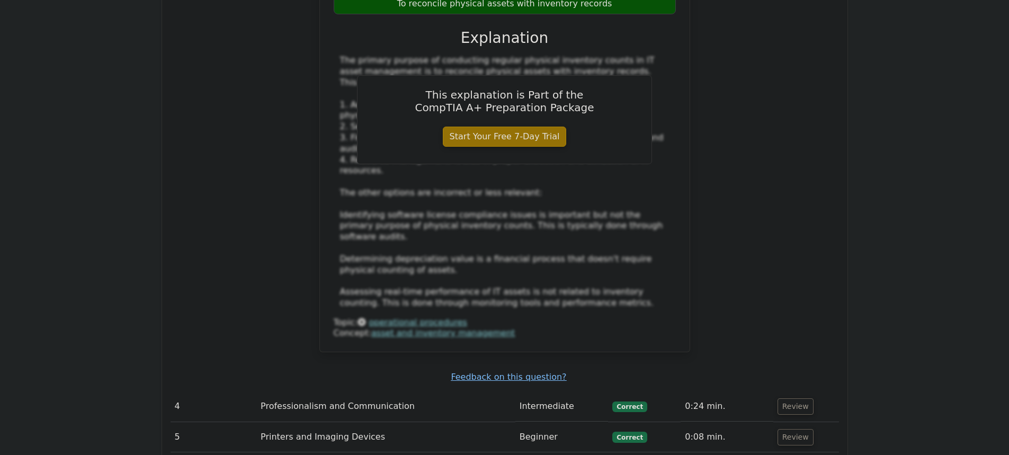
scroll to position [2042, 0]
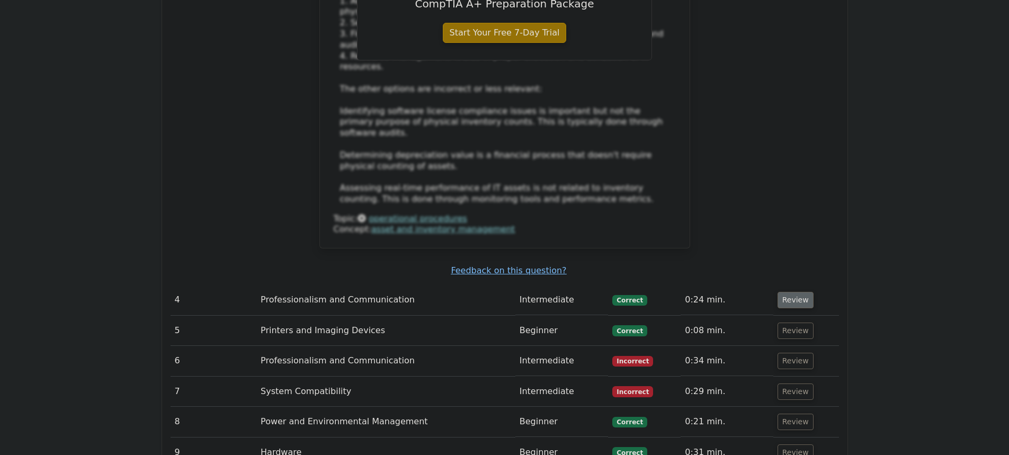
click at [795, 292] on button "Review" at bounding box center [795, 300] width 36 height 16
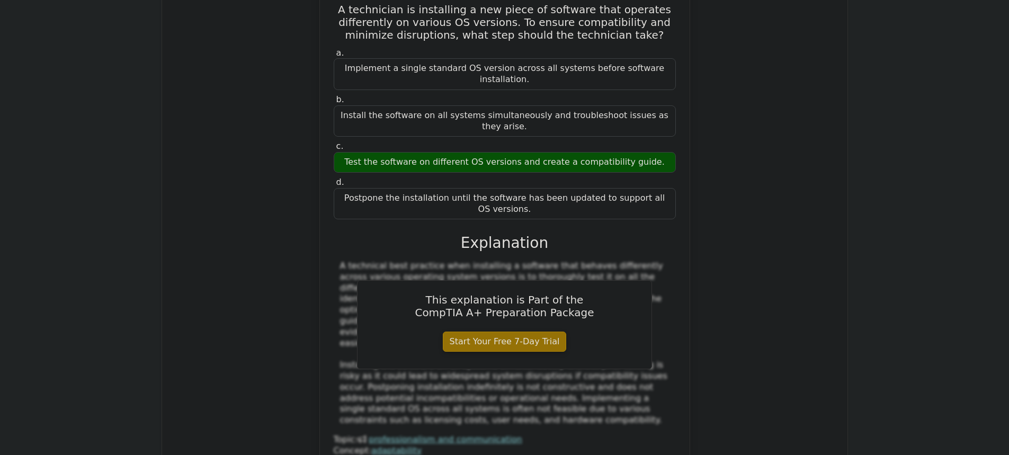
scroll to position [2519, 0]
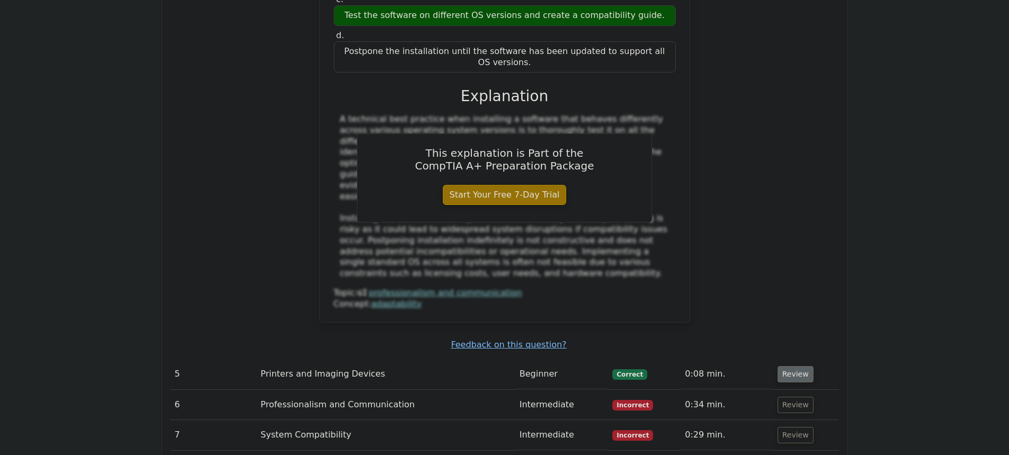
click at [789, 366] on button "Review" at bounding box center [795, 374] width 36 height 16
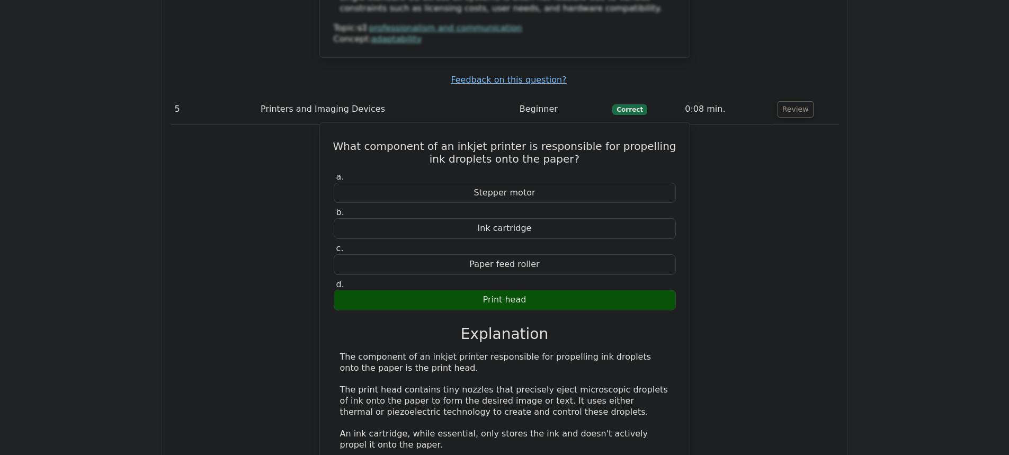
scroll to position [3101, 0]
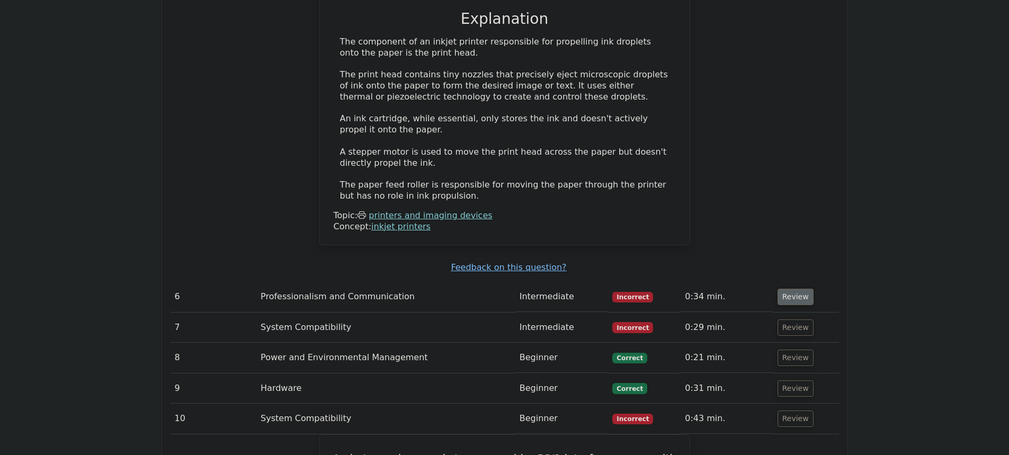
click at [788, 289] on button "Review" at bounding box center [795, 297] width 36 height 16
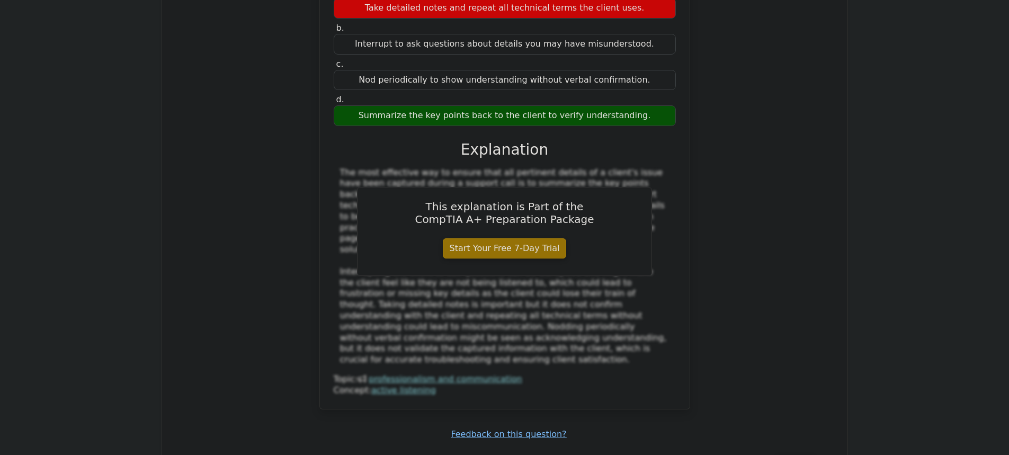
scroll to position [3684, 0]
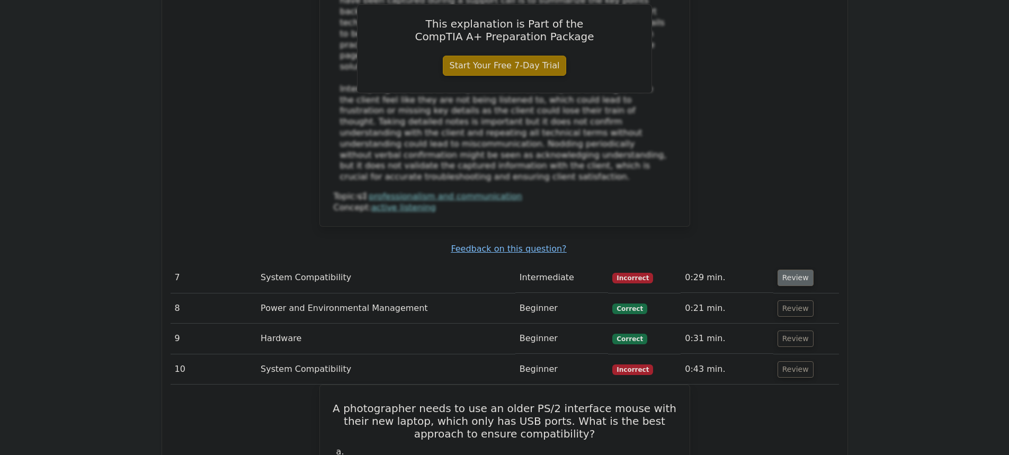
click at [783, 270] on button "Review" at bounding box center [795, 278] width 36 height 16
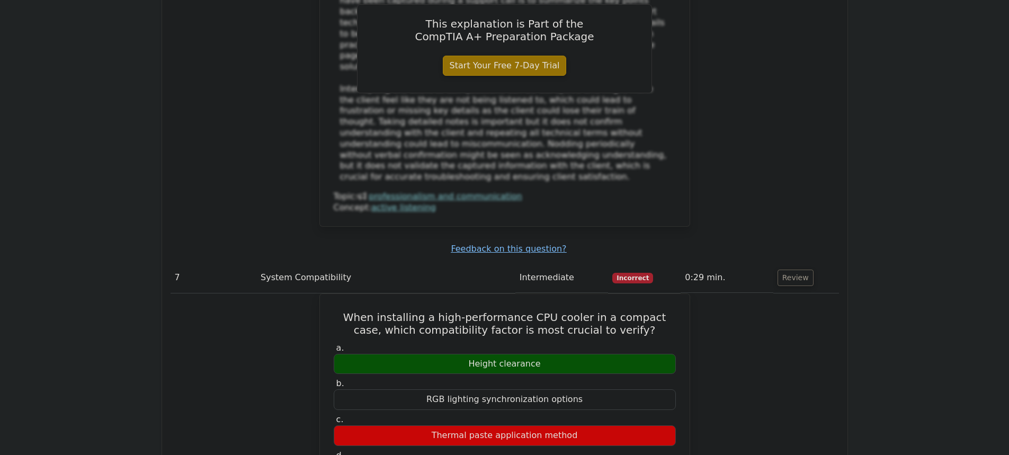
drag, startPoint x: 498, startPoint y: 197, endPoint x: 714, endPoint y: 172, distance: 217.6
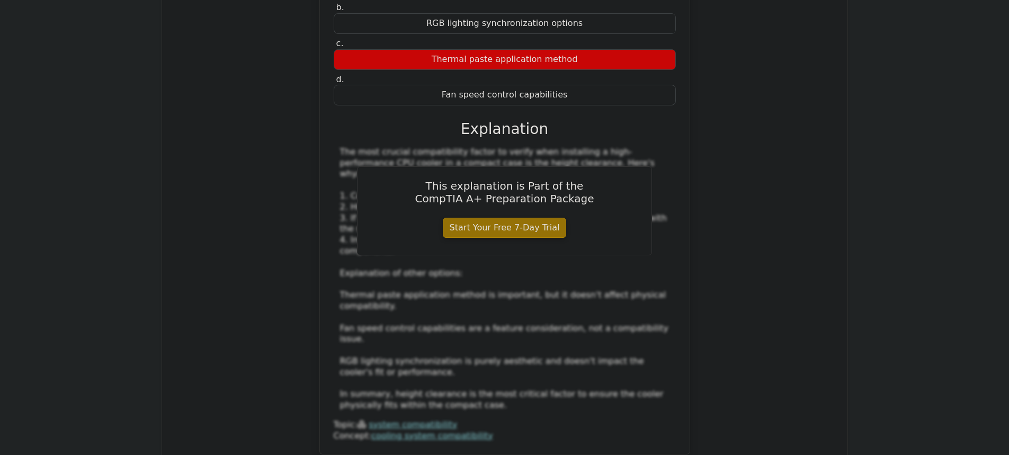
scroll to position [4107, 0]
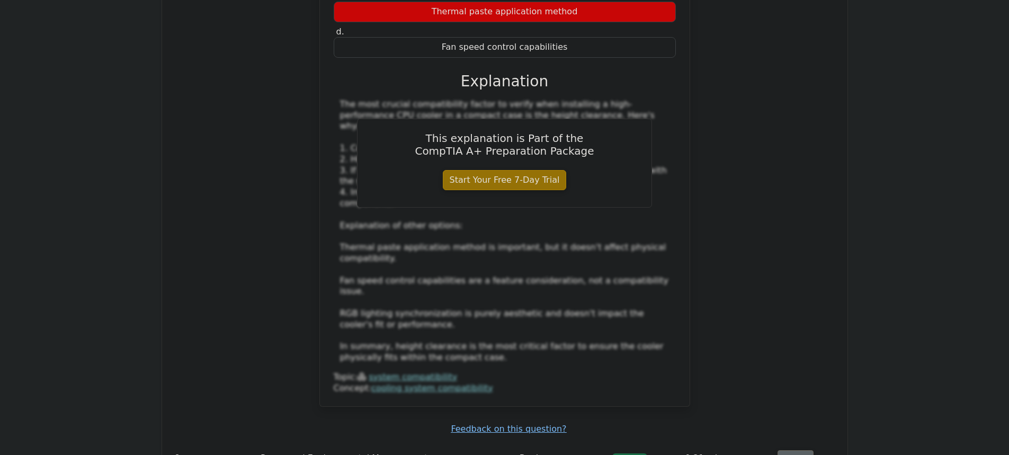
click at [792, 450] on button "Review" at bounding box center [795, 458] width 36 height 16
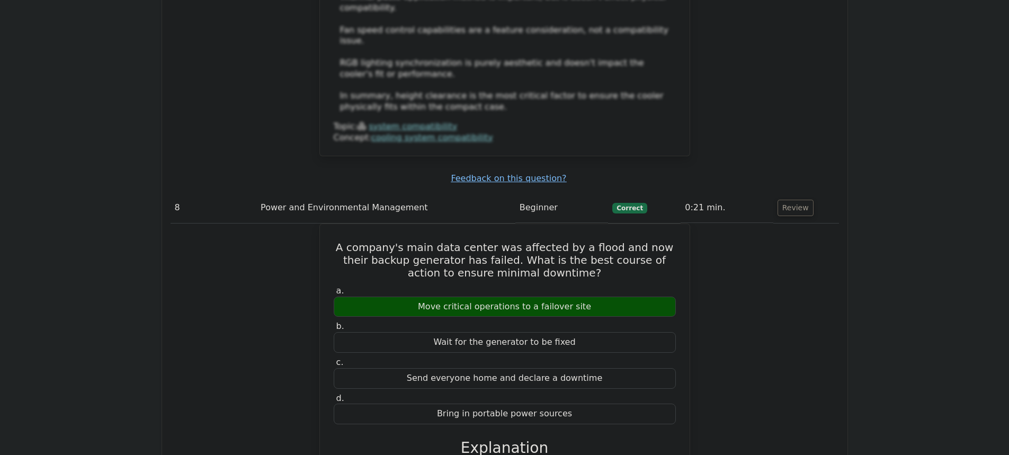
scroll to position [4584, 0]
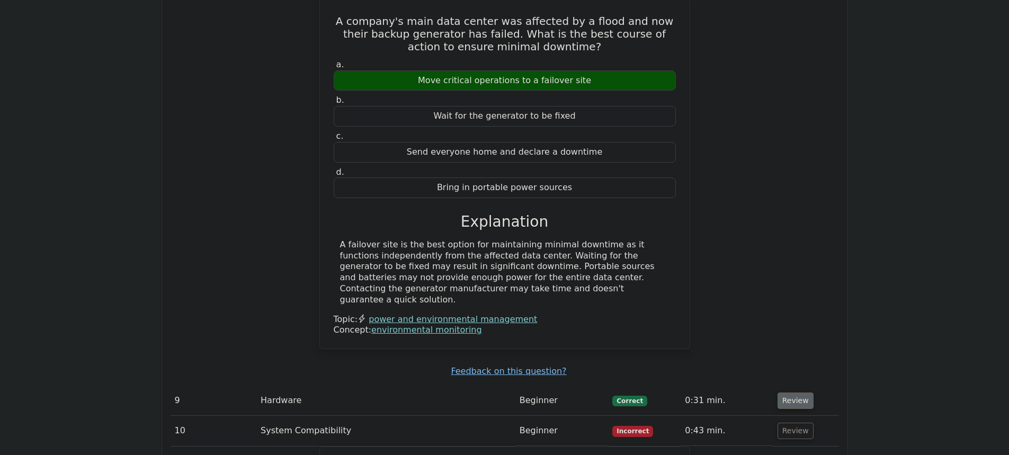
click at [802, 392] on button "Review" at bounding box center [795, 400] width 36 height 16
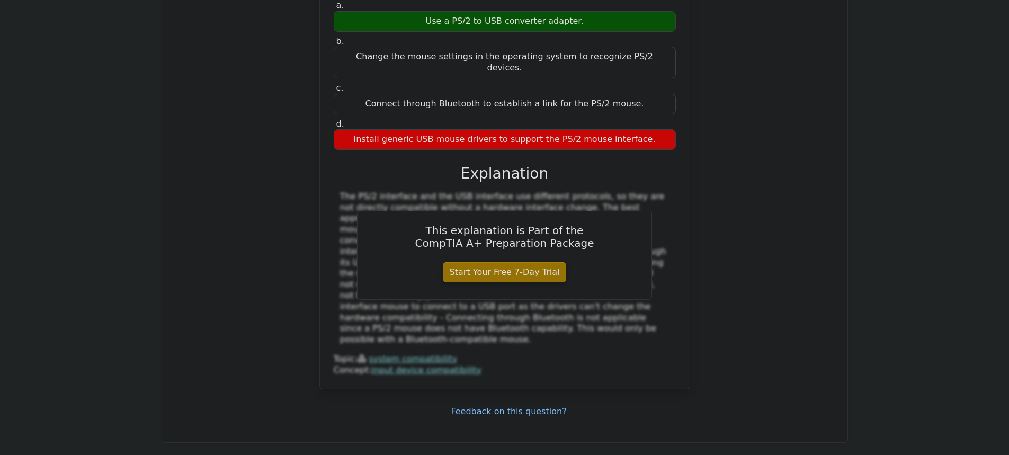
scroll to position [5802, 0]
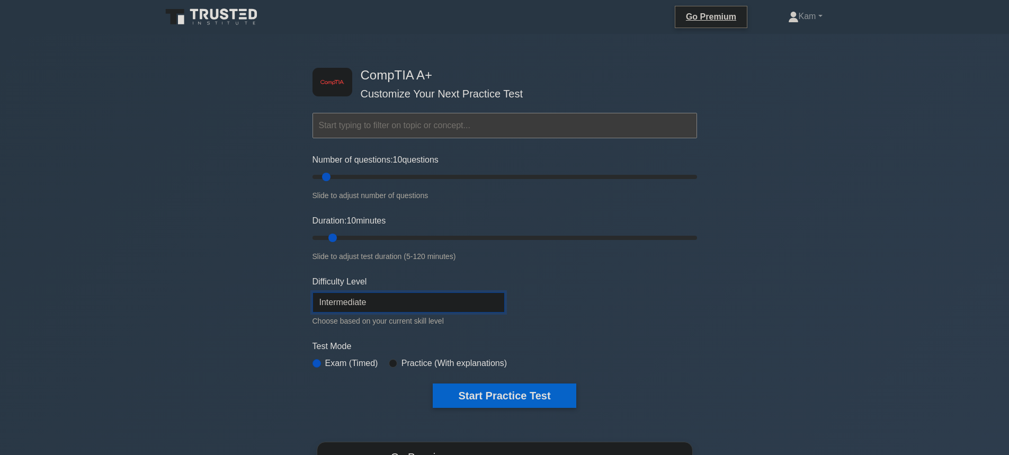
drag, startPoint x: 370, startPoint y: 305, endPoint x: 365, endPoint y: 309, distance: 6.4
click at [370, 305] on select "Beginner Intermediate Expert" at bounding box center [408, 302] width 192 height 20
select select "expert"
click at [312, 292] on select "Beginner Intermediate Expert" at bounding box center [408, 302] width 192 height 20
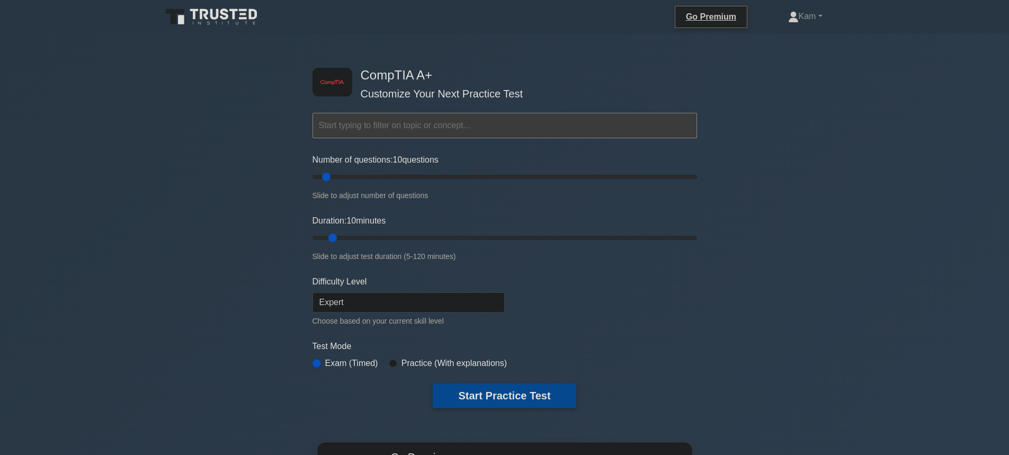
click at [537, 396] on button "Start Practice Test" at bounding box center [504, 395] width 143 height 24
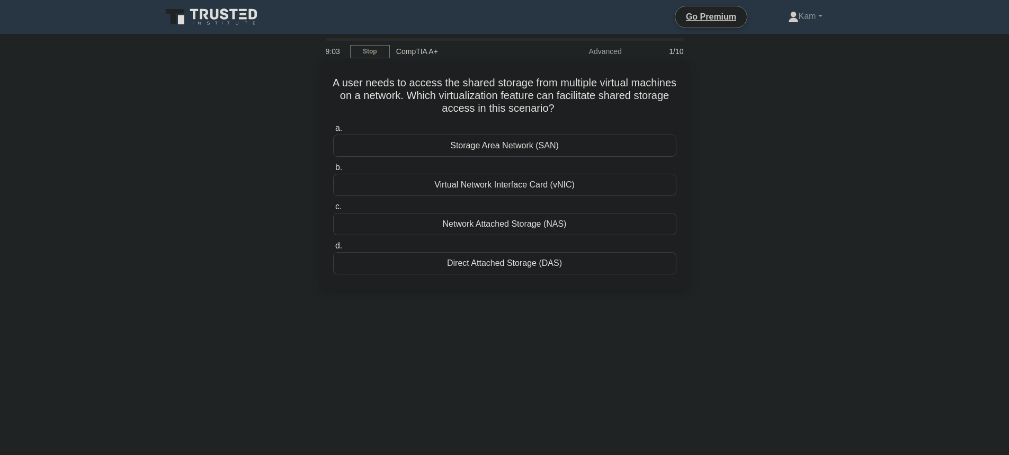
click at [508, 225] on div "Network Attached Storage (NAS)" at bounding box center [504, 224] width 343 height 22
click at [333, 210] on input "c. Network Attached Storage (NAS)" at bounding box center [333, 206] width 0 height 7
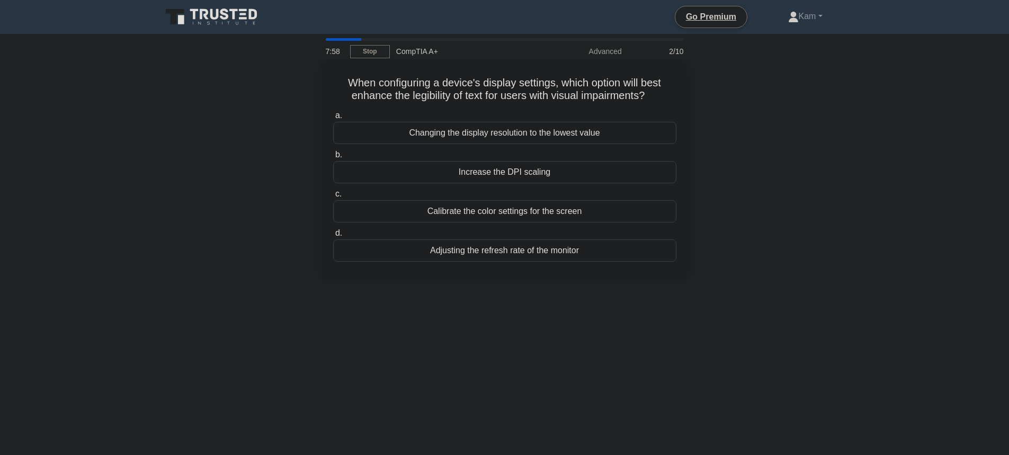
click at [428, 181] on div "Increase the DPI scaling" at bounding box center [504, 172] width 343 height 22
click at [333, 158] on input "b. Increase the DPI scaling" at bounding box center [333, 154] width 0 height 7
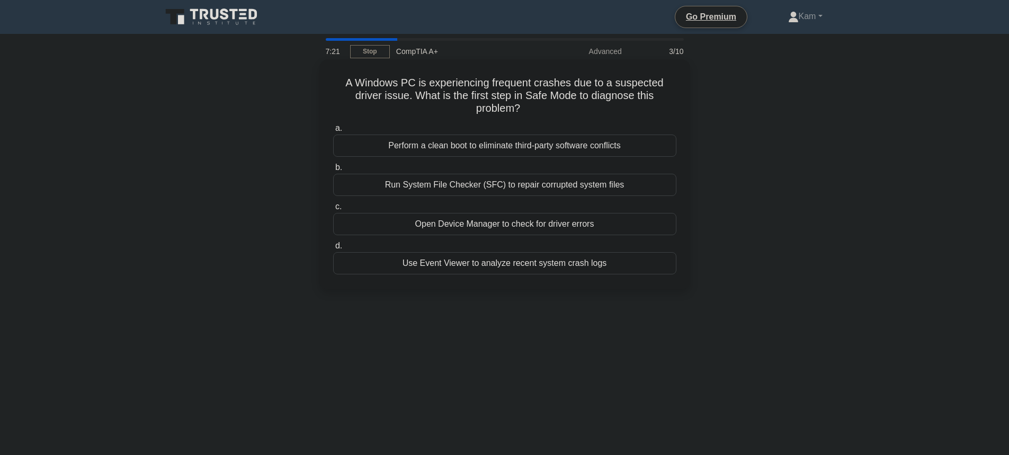
click at [422, 228] on div "Open Device Manager to check for driver errors" at bounding box center [504, 224] width 343 height 22
click at [333, 210] on input "c. Open Device Manager to check for driver errors" at bounding box center [333, 206] width 0 height 7
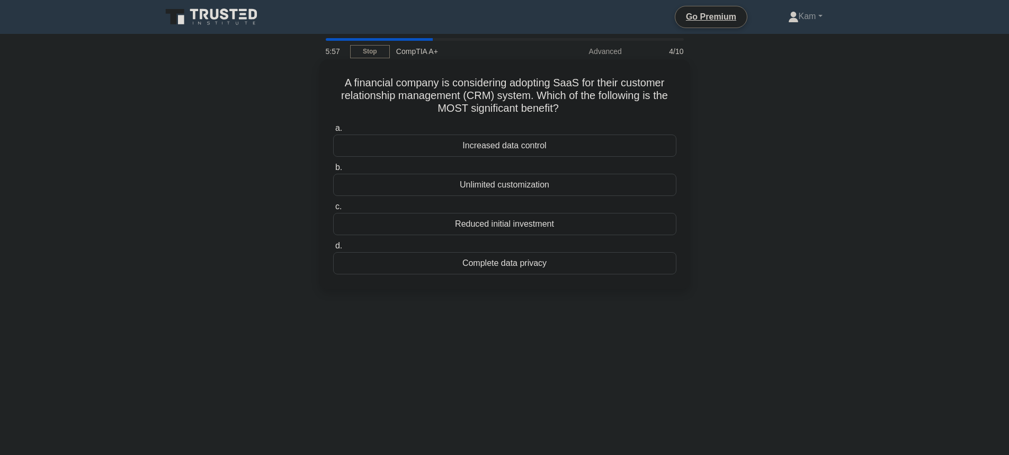
click at [574, 226] on div "Reduced initial investment" at bounding box center [504, 224] width 343 height 22
click at [333, 210] on input "c. Reduced initial investment" at bounding box center [333, 206] width 0 height 7
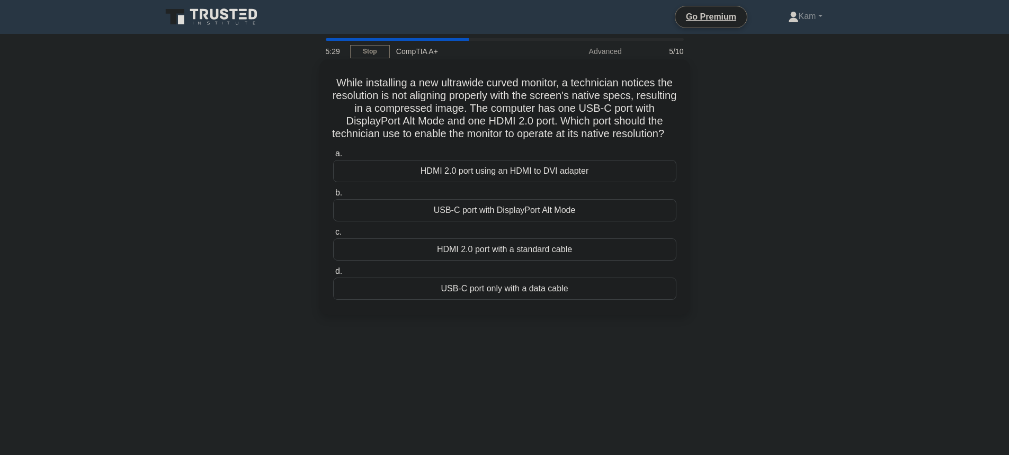
click at [506, 260] on div "HDMI 2.0 port with a standard cable" at bounding box center [504, 249] width 343 height 22
click at [333, 236] on input "c. HDMI 2.0 port with a standard cable" at bounding box center [333, 232] width 0 height 7
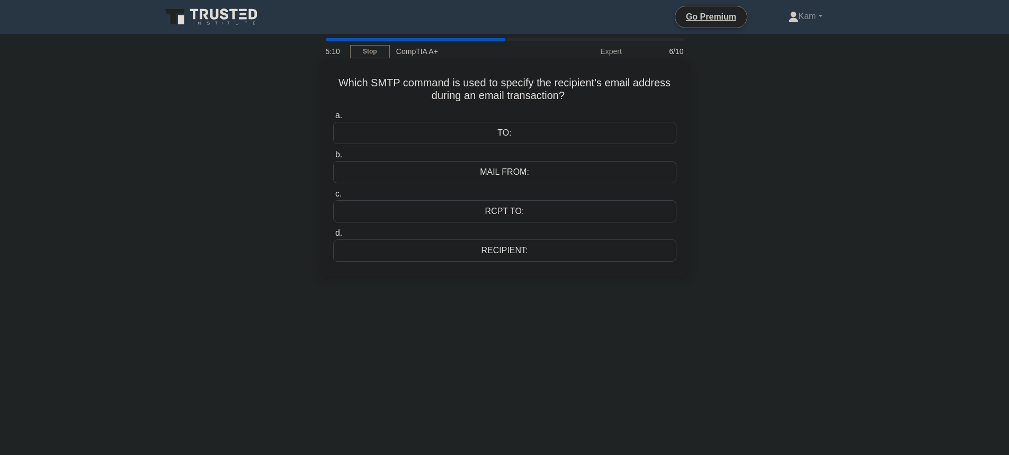
click at [504, 173] on div "MAIL FROM:" at bounding box center [504, 172] width 343 height 22
click at [333, 158] on input "b. MAIL FROM:" at bounding box center [333, 154] width 0 height 7
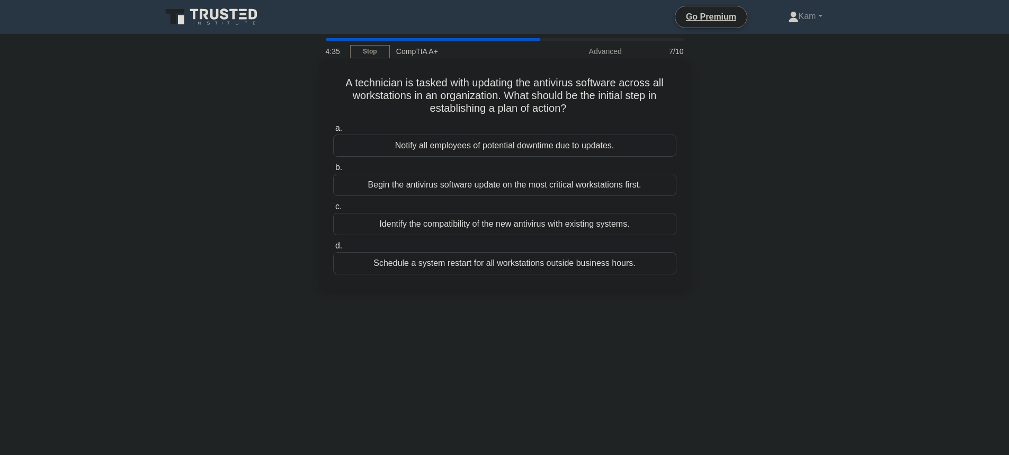
click at [416, 221] on div "Identify the compatibility of the new antivirus with existing systems." at bounding box center [504, 224] width 343 height 22
click at [333, 210] on input "c. Identify the compatibility of the new antivirus with existing systems." at bounding box center [333, 206] width 0 height 7
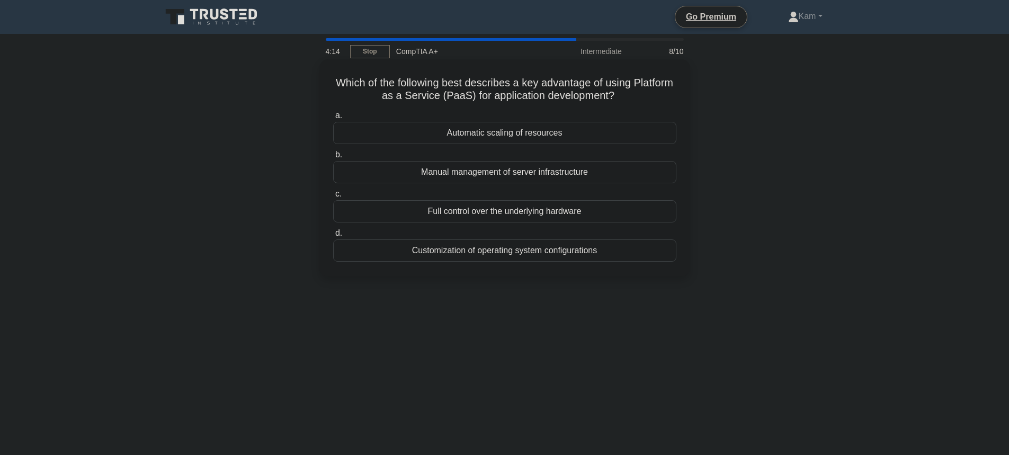
click at [410, 128] on div "Automatic scaling of resources" at bounding box center [504, 133] width 343 height 22
click at [333, 119] on input "a. Automatic scaling of resources" at bounding box center [333, 115] width 0 height 7
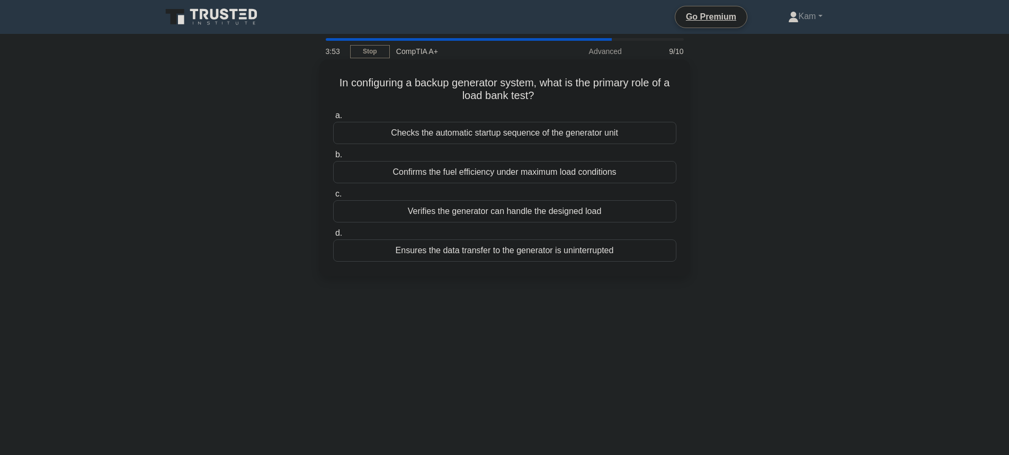
click at [610, 166] on div "Confirms the fuel efficiency under maximum load conditions" at bounding box center [504, 172] width 343 height 22
click at [333, 158] on input "b. Confirms the fuel efficiency under maximum load conditions" at bounding box center [333, 154] width 0 height 7
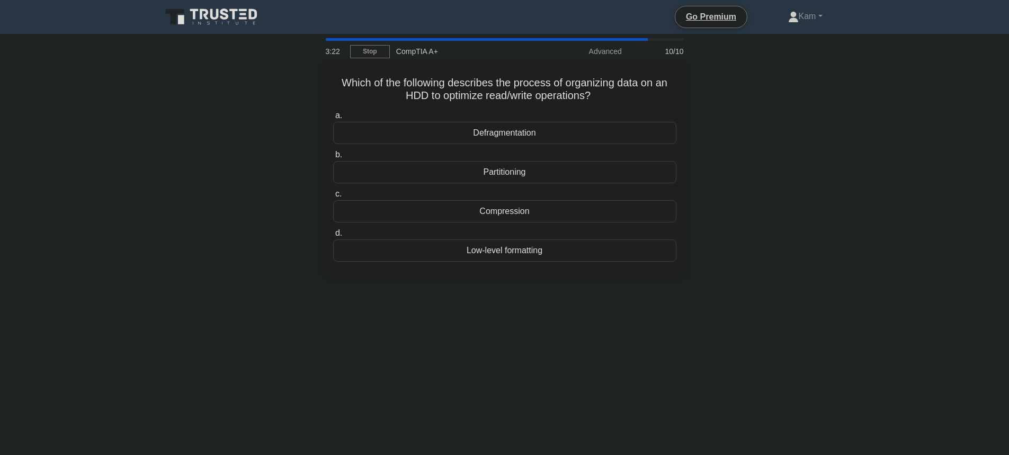
click at [488, 176] on div "Partitioning" at bounding box center [504, 172] width 343 height 22
click at [333, 158] on input "b. Partitioning" at bounding box center [333, 154] width 0 height 7
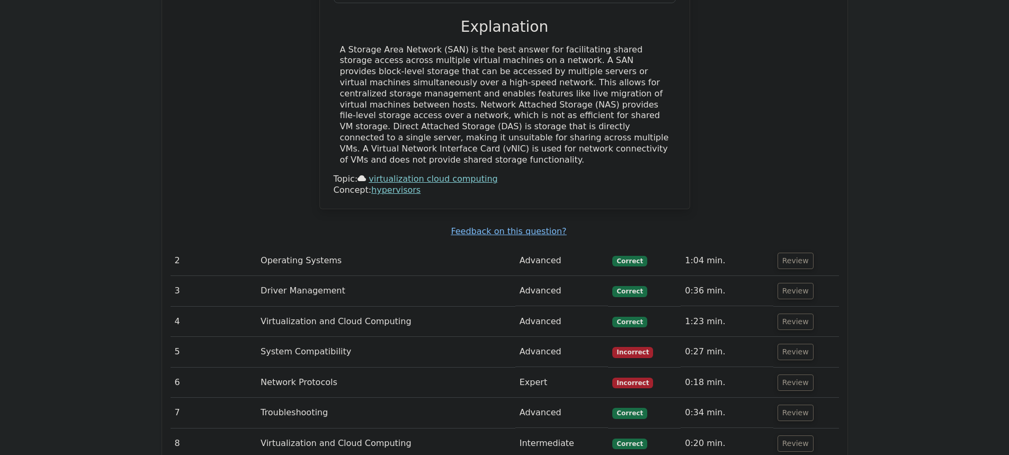
scroll to position [1271, 0]
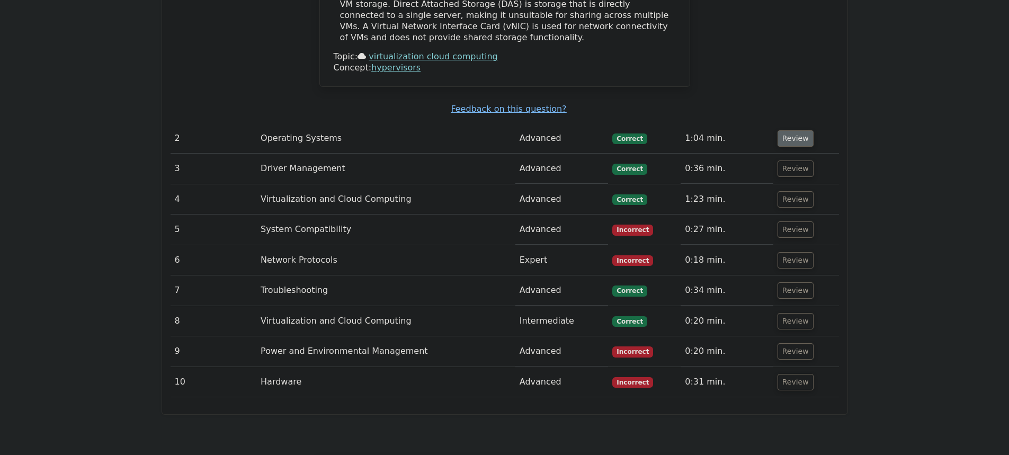
click at [802, 130] on button "Review" at bounding box center [795, 138] width 36 height 16
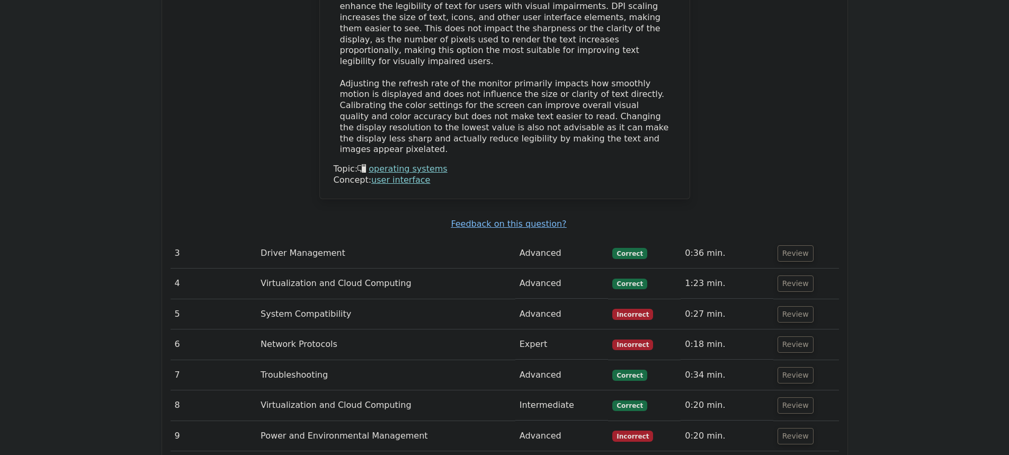
scroll to position [1695, 0]
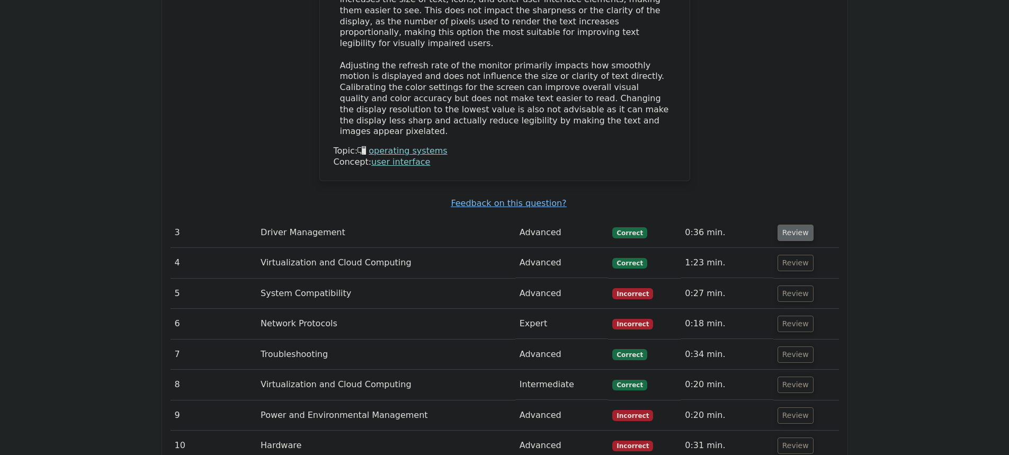
click at [798, 225] on button "Review" at bounding box center [795, 233] width 36 height 16
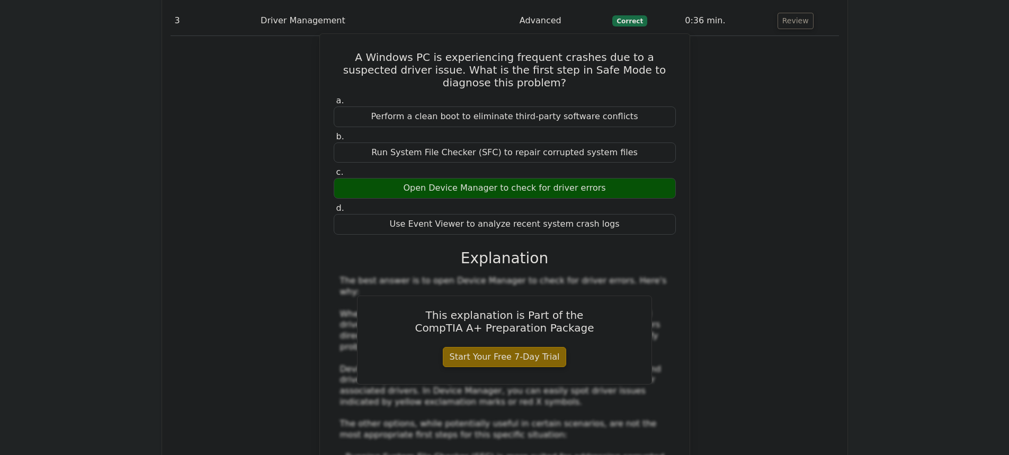
scroll to position [2118, 0]
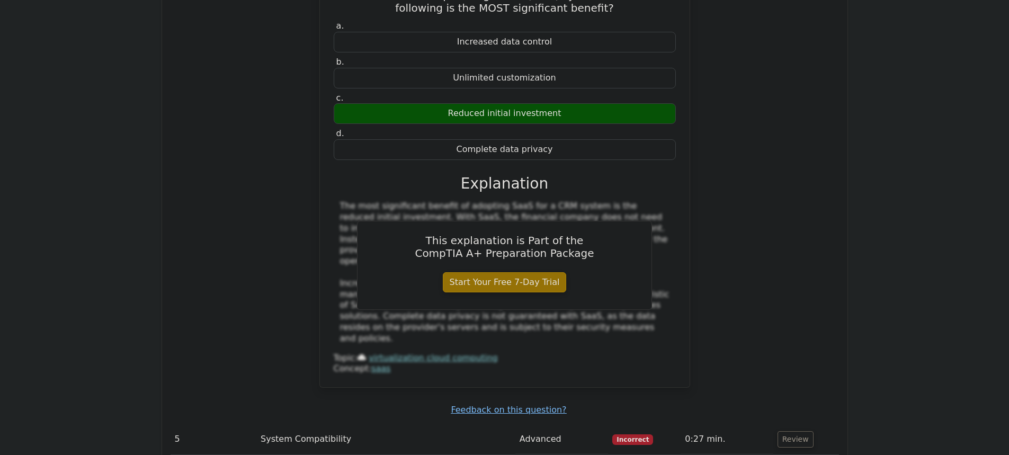
scroll to position [2648, 0]
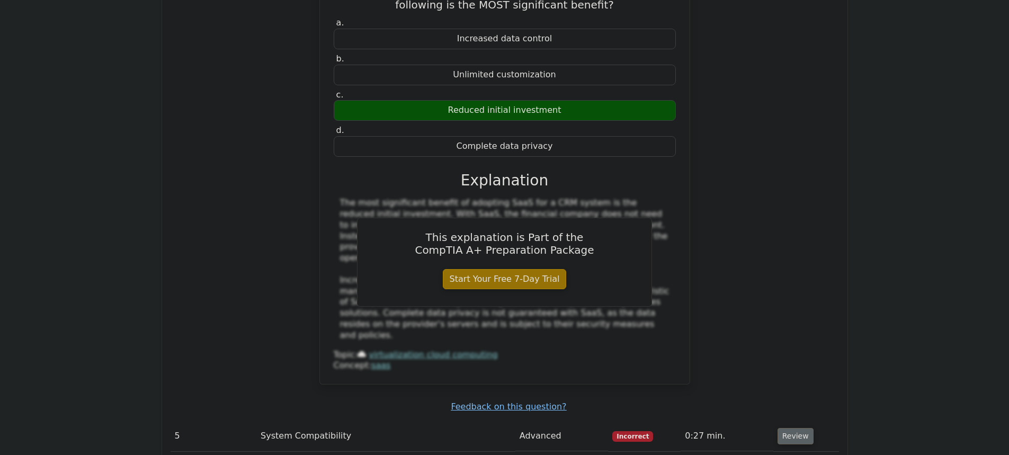
click at [791, 428] on button "Review" at bounding box center [795, 436] width 36 height 16
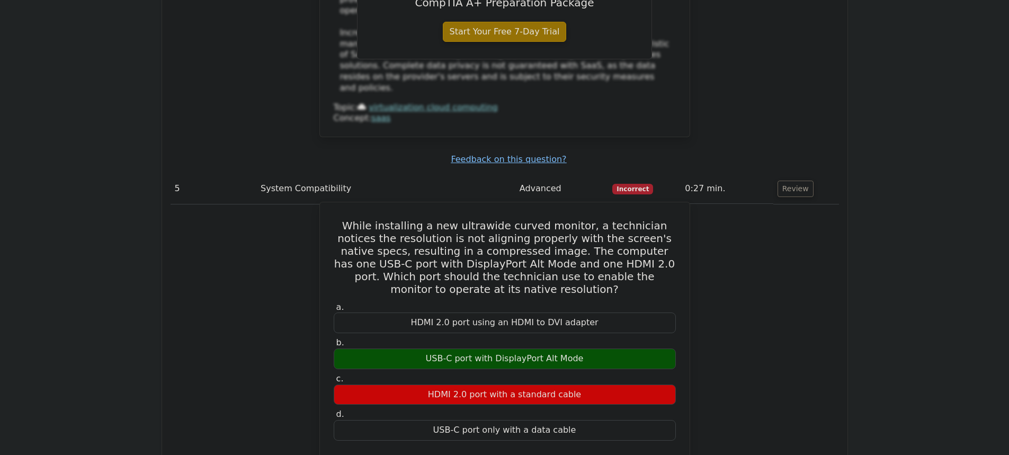
scroll to position [2860, 0]
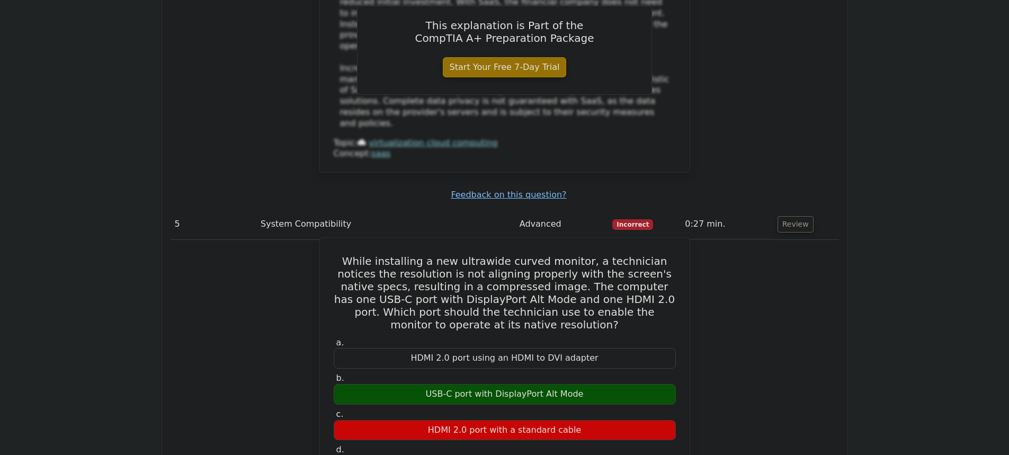
drag, startPoint x: 432, startPoint y: 290, endPoint x: 472, endPoint y: 288, distance: 39.8
click at [472, 420] on div "HDMI 2.0 port with a standard cable" at bounding box center [505, 430] width 342 height 21
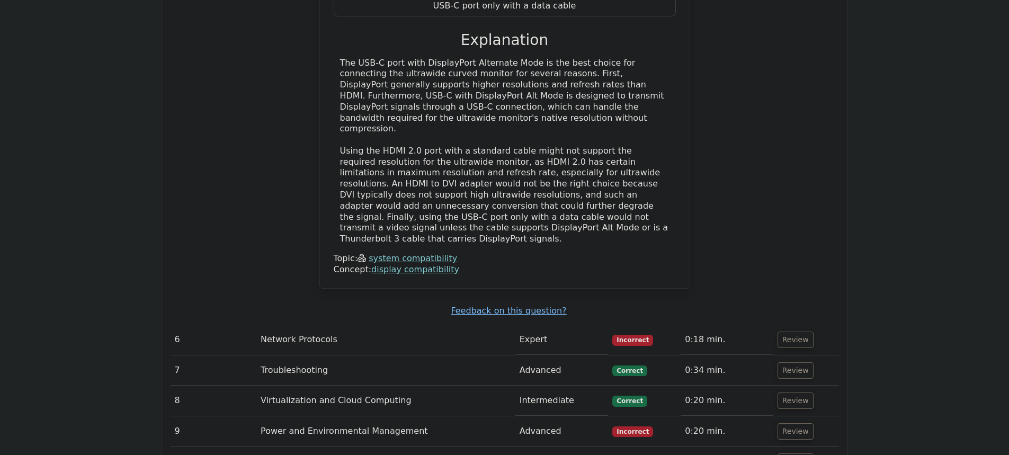
scroll to position [3389, 0]
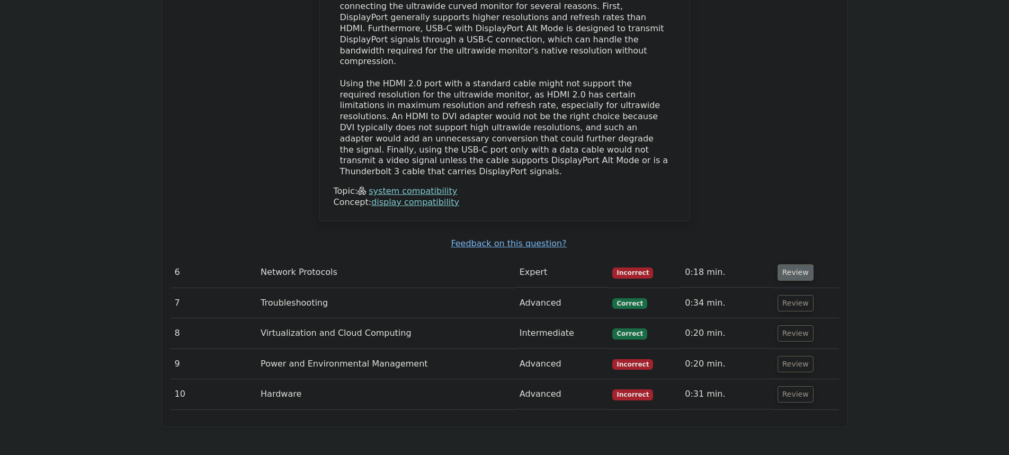
click at [794, 264] on button "Review" at bounding box center [795, 272] width 36 height 16
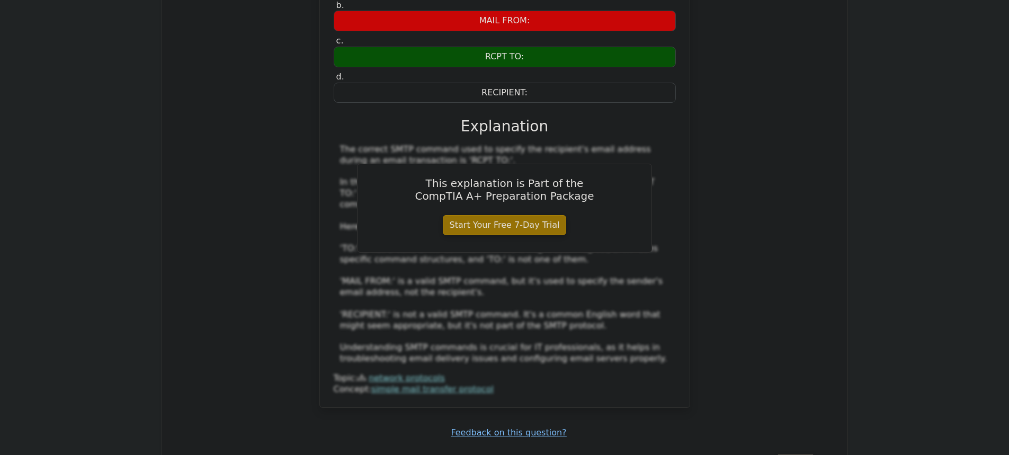
scroll to position [3919, 0]
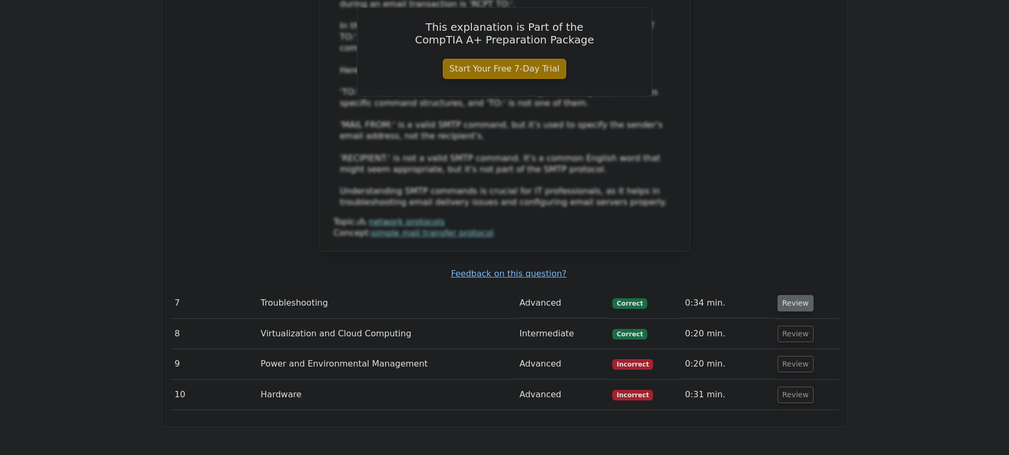
click at [785, 295] on button "Review" at bounding box center [795, 303] width 36 height 16
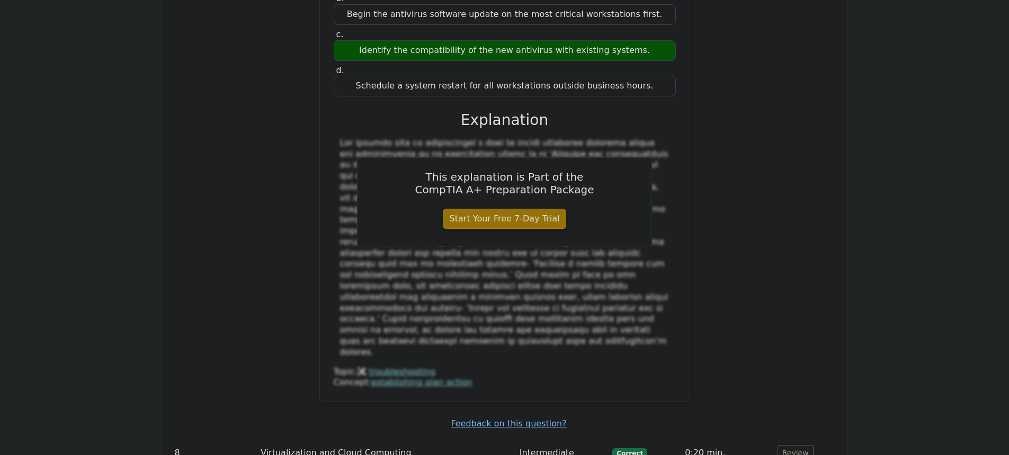
scroll to position [4343, 0]
click at [784, 444] on button "Review" at bounding box center [795, 452] width 36 height 16
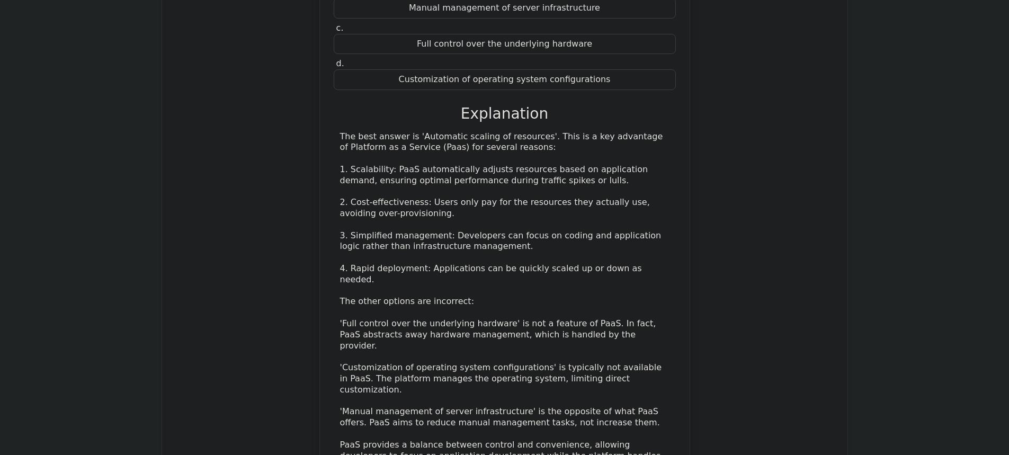
scroll to position [4925, 0]
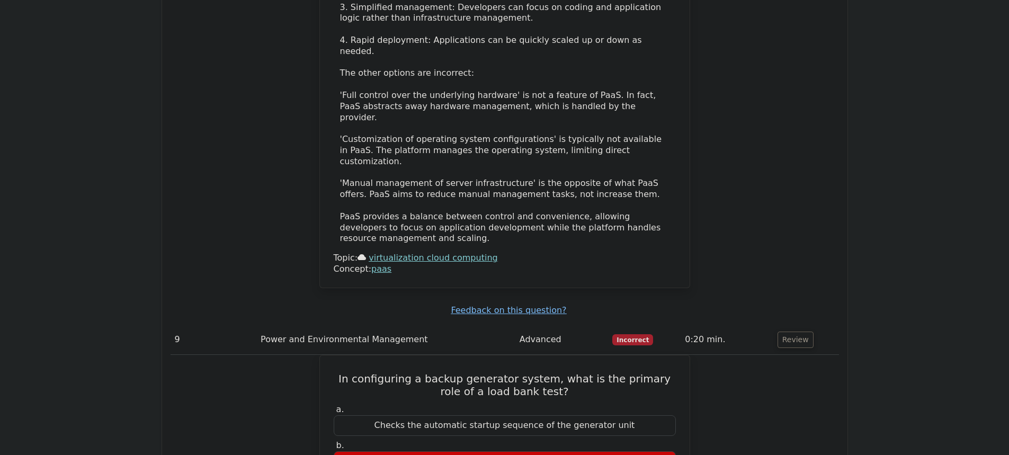
scroll to position [5561, 0]
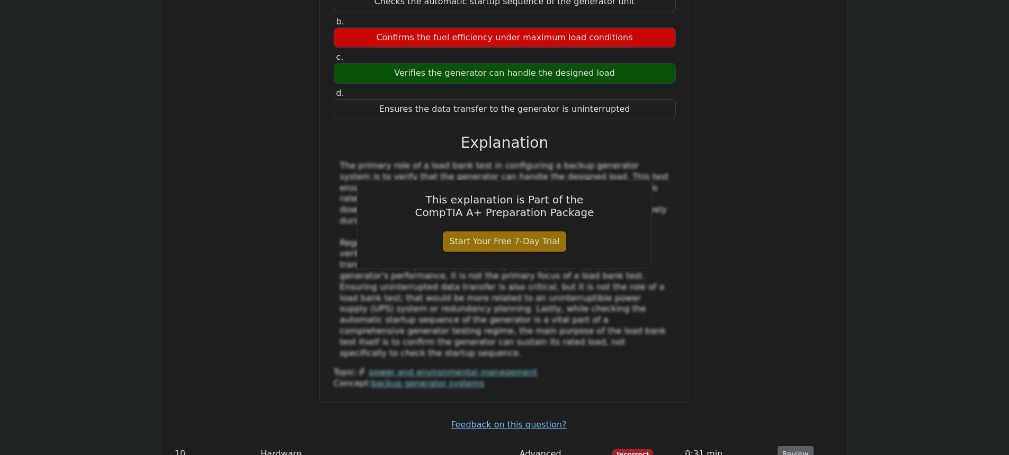
click at [793, 446] on button "Review" at bounding box center [795, 454] width 36 height 16
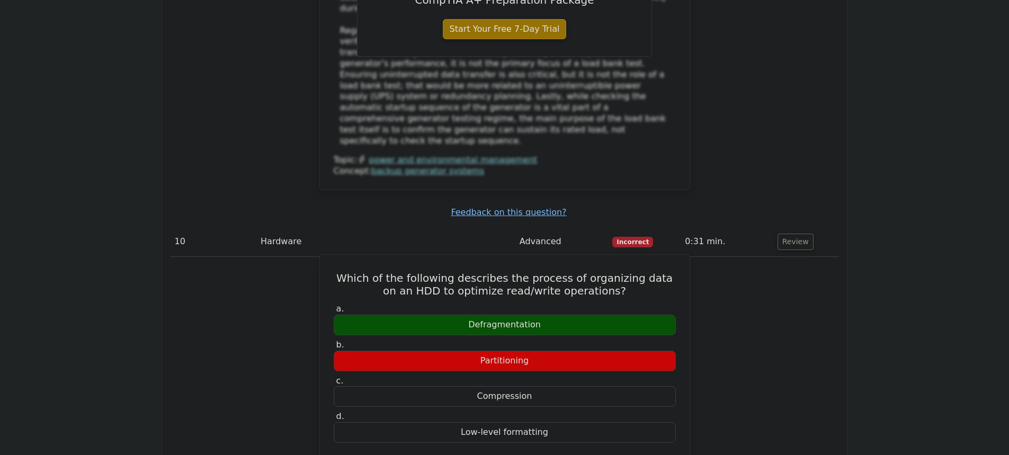
scroll to position [5772, 0]
